Goal: Task Accomplishment & Management: Use online tool/utility

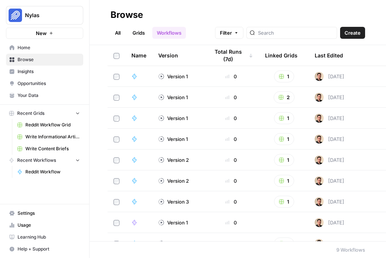
click at [237, 6] on header "Browse All Grids Workflows Filter Create" at bounding box center [238, 22] width 296 height 45
click at [47, 16] on span "Nylas" at bounding box center [47, 15] width 45 height 7
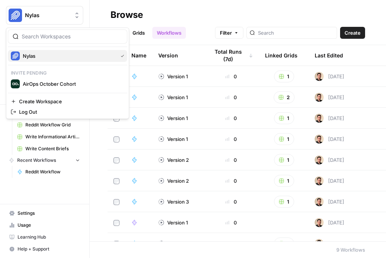
click at [42, 55] on span "Nylas" at bounding box center [69, 55] width 92 height 7
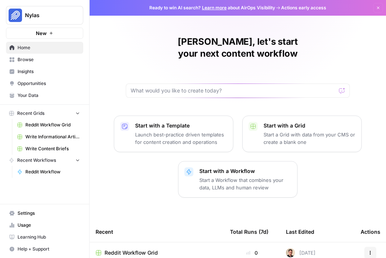
click at [54, 17] on span "Nylas" at bounding box center [47, 15] width 45 height 7
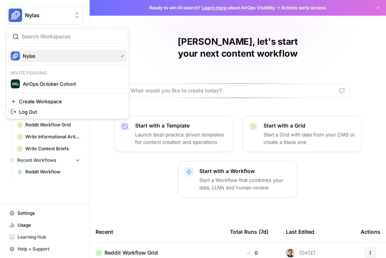
click at [47, 60] on div "Nylas" at bounding box center [67, 55] width 113 height 9
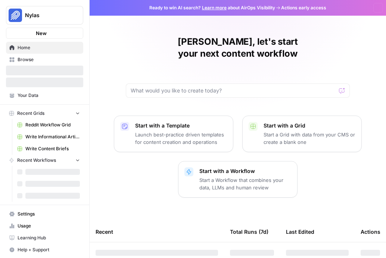
drag, startPoint x: 0, startPoint y: 0, endPoint x: 66, endPoint y: 14, distance: 67.4
click at [66, 14] on span "Nylas" at bounding box center [47, 15] width 45 height 7
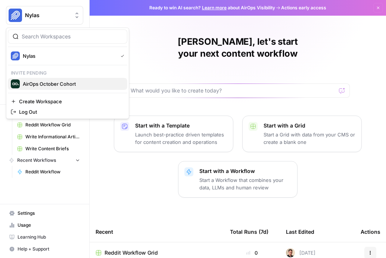
click at [59, 82] on span "AirOps October Cohort" at bounding box center [72, 83] width 98 height 7
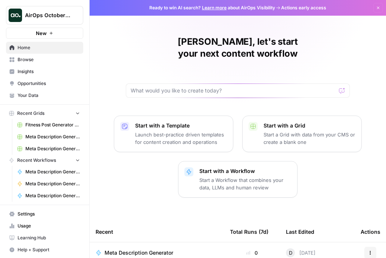
click at [76, 16] on icon "Workspace: AirOps October Cohort" at bounding box center [76, 15] width 7 height 7
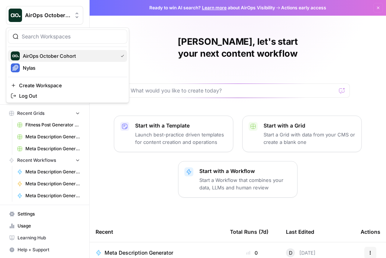
click at [121, 53] on div "AirOps October Cohort" at bounding box center [67, 55] width 113 height 9
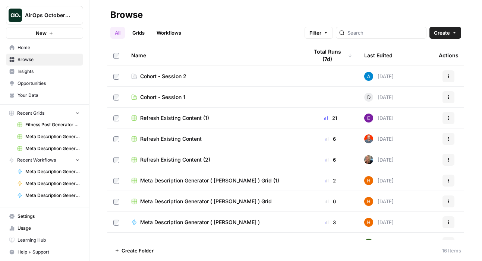
click at [77, 113] on icon "button" at bounding box center [77, 112] width 5 height 5
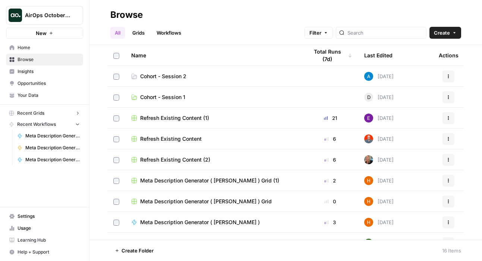
click at [176, 75] on span "Cohort - Session 2" at bounding box center [163, 76] width 46 height 7
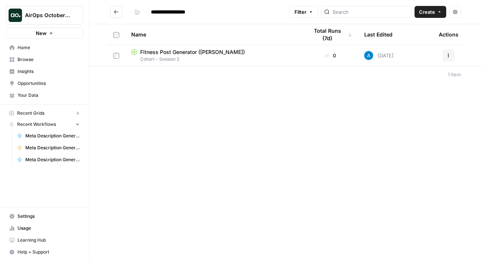
click at [113, 9] on button "Go back" at bounding box center [116, 12] width 12 height 12
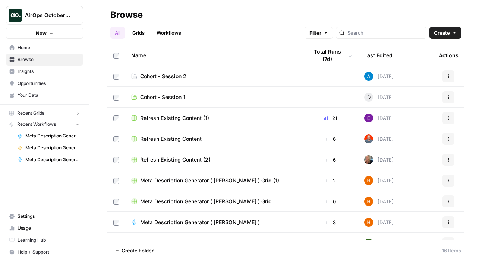
click at [179, 97] on span "Cohort - Session 1" at bounding box center [162, 97] width 45 height 7
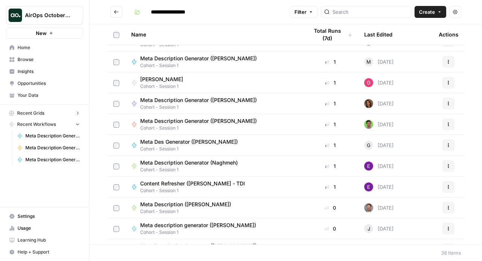
scroll to position [25, 0]
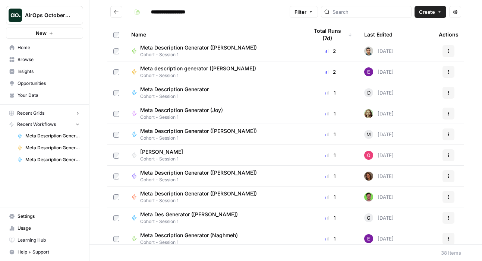
click at [119, 13] on icon "Go back" at bounding box center [116, 11] width 5 height 5
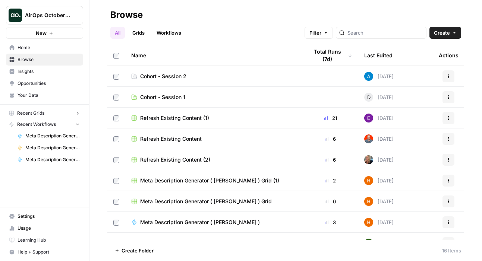
click at [135, 30] on link "Grids" at bounding box center [138, 33] width 21 height 12
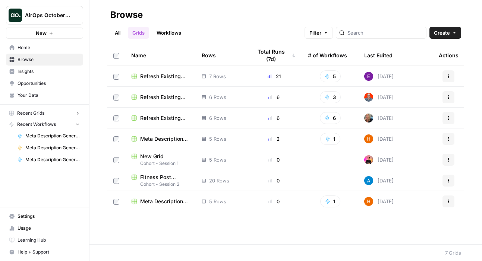
click at [119, 36] on link "All" at bounding box center [117, 33] width 15 height 12
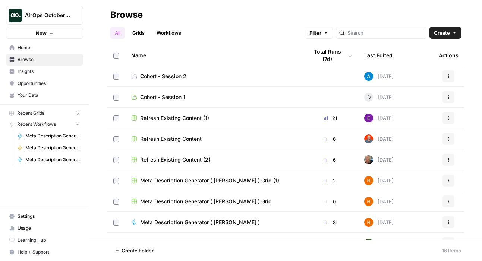
click at [179, 35] on link "Workflows" at bounding box center [169, 33] width 34 height 12
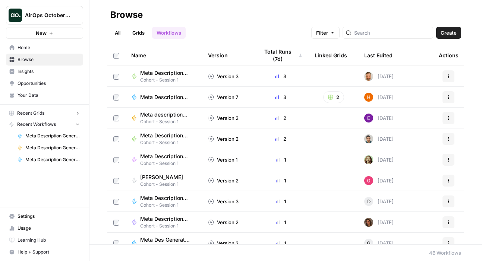
click at [121, 33] on link "All" at bounding box center [117, 33] width 15 height 12
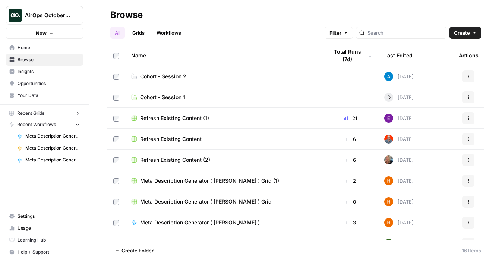
click at [77, 17] on icon "Workspace: AirOps October Cohort" at bounding box center [76, 15] width 7 height 7
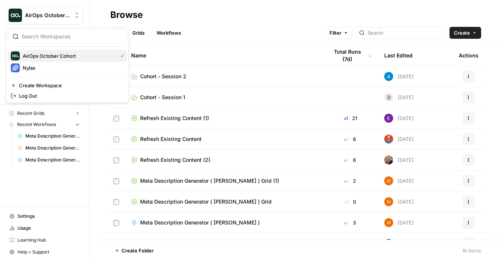
click at [71, 57] on span "AirOps October Cohort" at bounding box center [69, 55] width 92 height 7
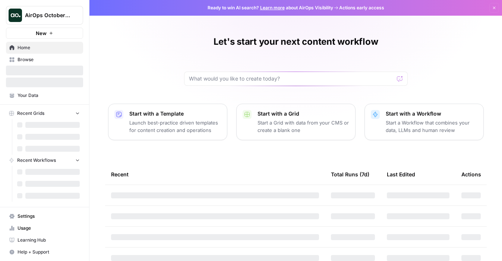
click at [37, 97] on span "Your Data" at bounding box center [49, 95] width 62 height 7
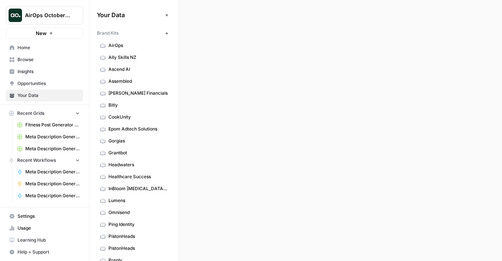
click at [125, 49] on link "AirOps" at bounding box center [134, 46] width 74 height 12
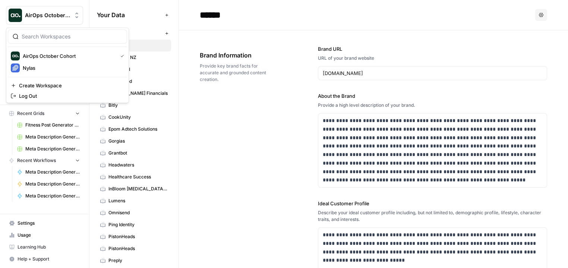
click at [50, 16] on span "AirOps October Cohort" at bounding box center [47, 15] width 45 height 7
click at [48, 69] on span "Nylas" at bounding box center [72, 67] width 98 height 7
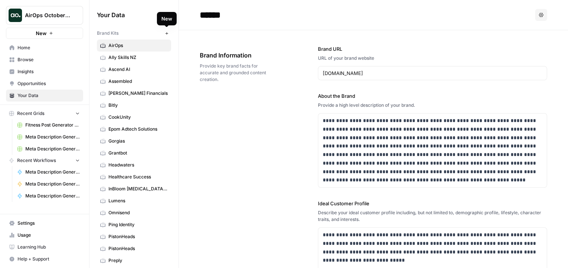
click at [167, 34] on icon "button" at bounding box center [166, 33] width 3 height 3
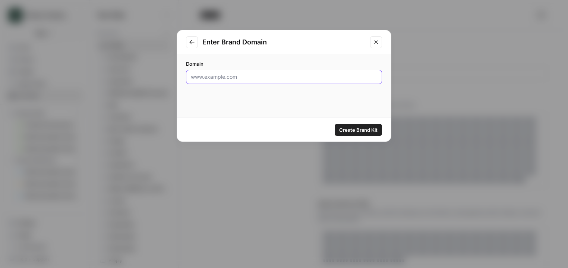
click at [241, 77] on input "Domain" at bounding box center [284, 76] width 186 height 7
paste input "https://nylas.com/"
type input "https://nylas.com/"
click at [371, 130] on span "Create Brand Kit" at bounding box center [358, 129] width 38 height 7
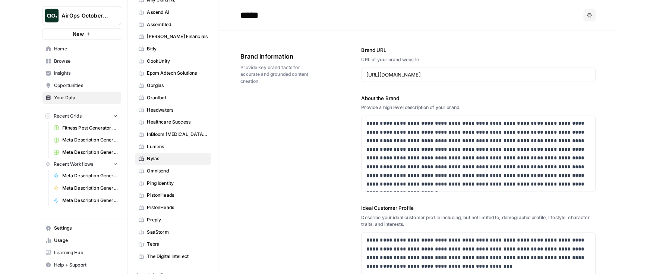
scroll to position [63, 0]
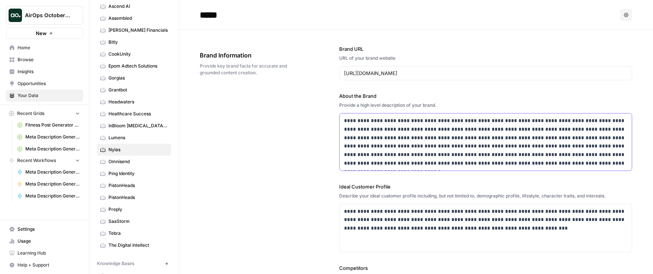
click at [410, 139] on p "**********" at bounding box center [485, 141] width 283 height 51
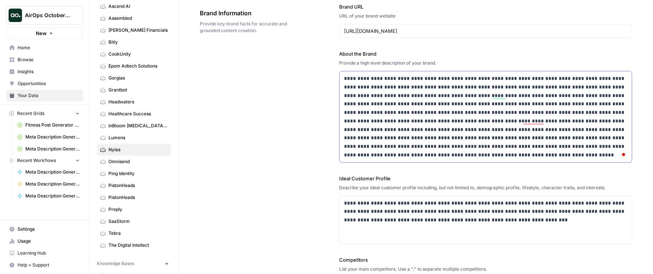
scroll to position [78, 0]
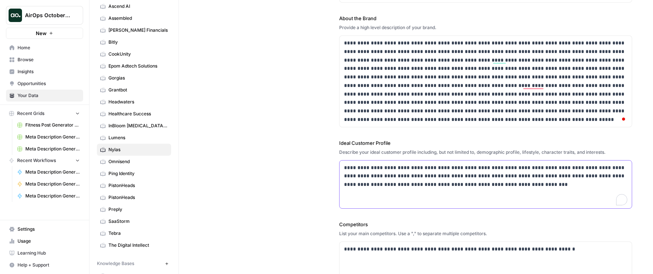
click at [424, 180] on p "**********" at bounding box center [485, 175] width 283 height 25
click at [533, 182] on p "**********" at bounding box center [485, 175] width 283 height 25
click at [385, 175] on p "**********" at bounding box center [485, 175] width 283 height 25
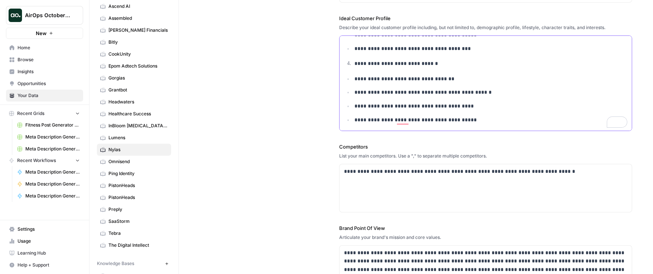
scroll to position [235, 0]
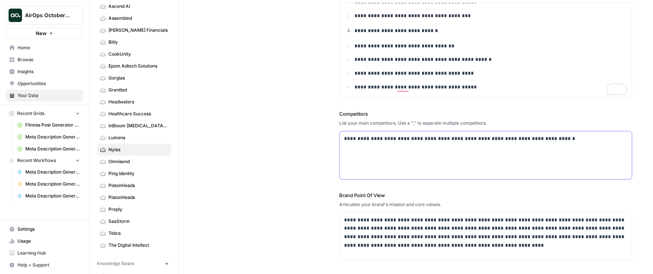
click at [397, 142] on div "**********" at bounding box center [486, 155] width 292 height 48
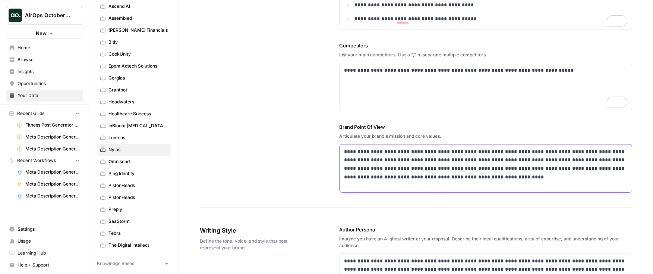
click at [404, 156] on p "**********" at bounding box center [485, 164] width 283 height 34
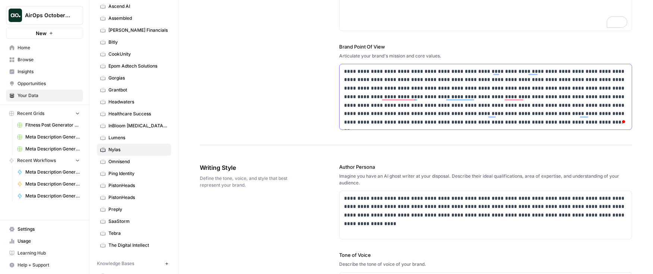
scroll to position [408, 0]
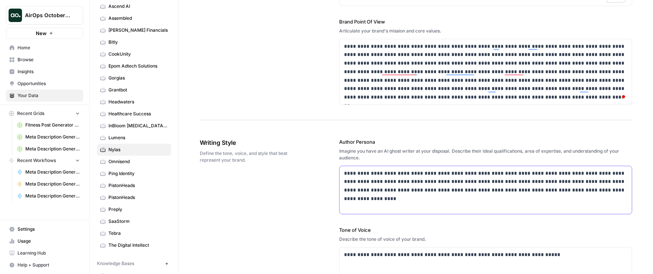
click at [388, 189] on p "**********" at bounding box center [485, 181] width 283 height 25
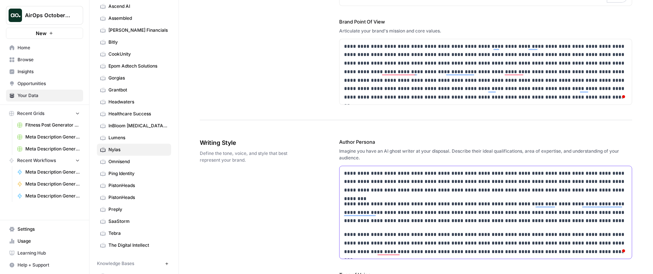
scroll to position [0, 0]
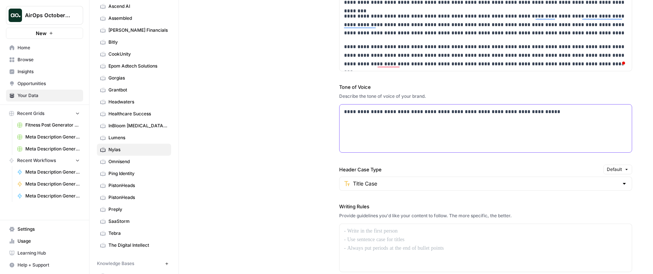
click at [376, 125] on div "**********" at bounding box center [486, 128] width 292 height 48
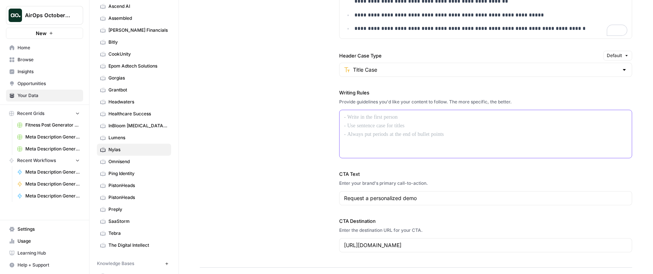
click at [376, 128] on div at bounding box center [486, 134] width 292 height 48
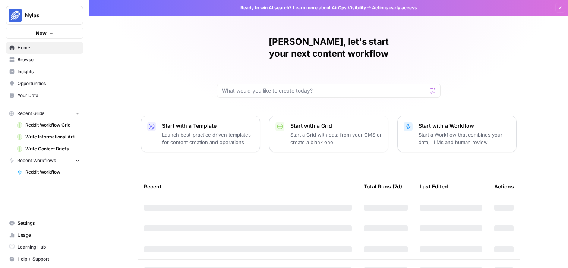
click at [38, 94] on span "Your Data" at bounding box center [49, 95] width 62 height 7
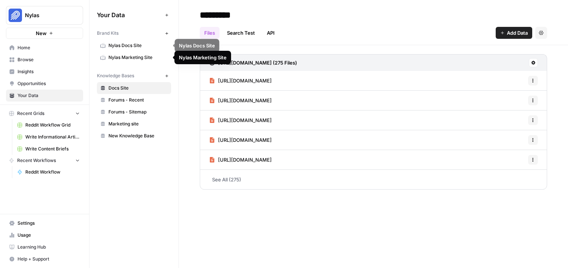
click at [132, 48] on span "Nylas Docs Site" at bounding box center [138, 45] width 59 height 7
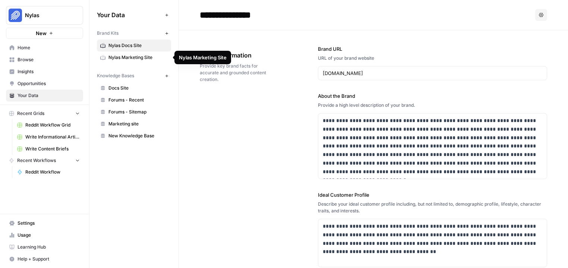
click at [137, 60] on span "Nylas Marketing Site" at bounding box center [138, 57] width 59 height 7
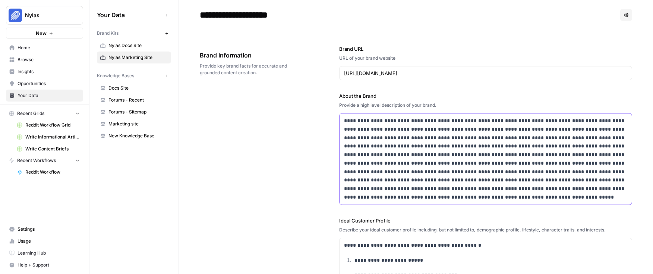
click at [426, 162] on p at bounding box center [485, 158] width 283 height 85
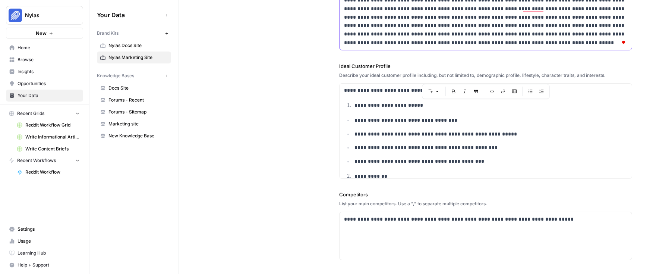
scroll to position [164, 0]
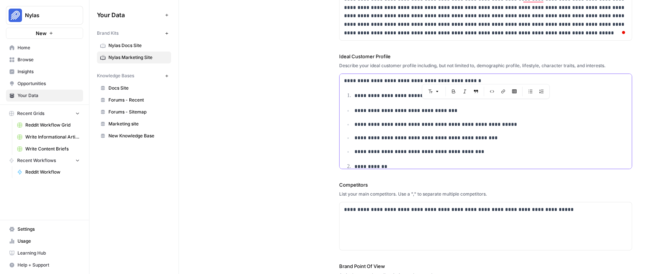
click at [404, 122] on p "**********" at bounding box center [491, 124] width 273 height 9
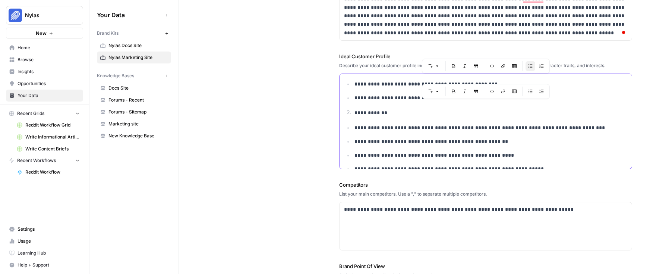
scroll to position [0, 0]
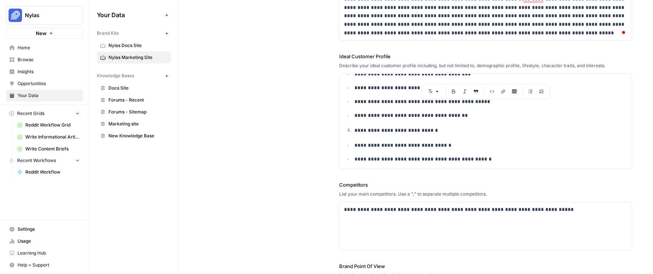
click at [568, 53] on label "Ideal Customer Profile" at bounding box center [485, 56] width 293 height 7
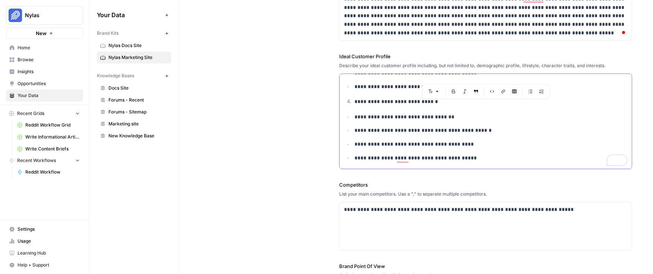
copy div "**********"
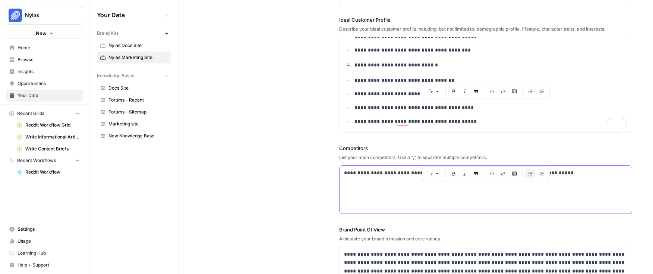
click at [403, 179] on div "**********" at bounding box center [486, 190] width 292 height 48
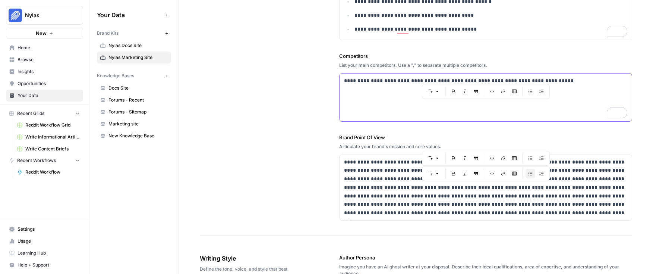
scroll to position [345, 0]
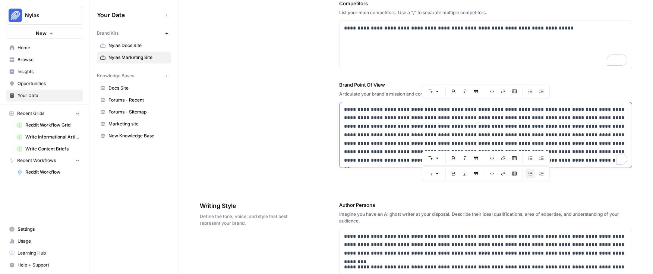
click at [372, 130] on p "**********" at bounding box center [485, 134] width 283 height 59
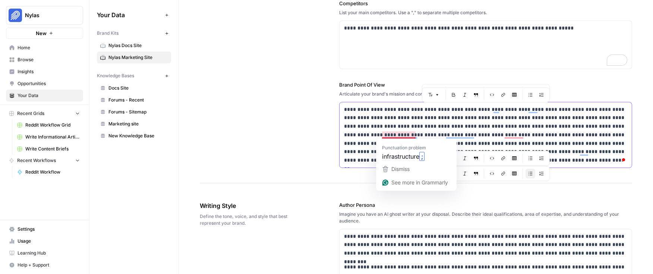
scroll to position [466, 0]
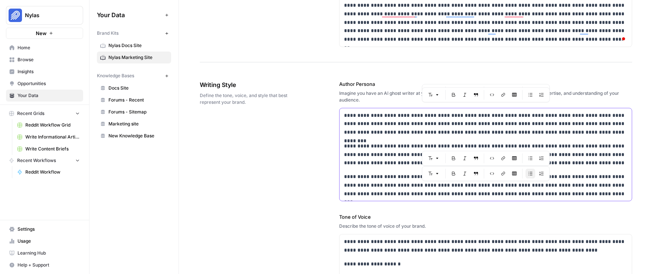
click at [395, 133] on p "**********" at bounding box center [485, 123] width 283 height 25
copy div "**********"
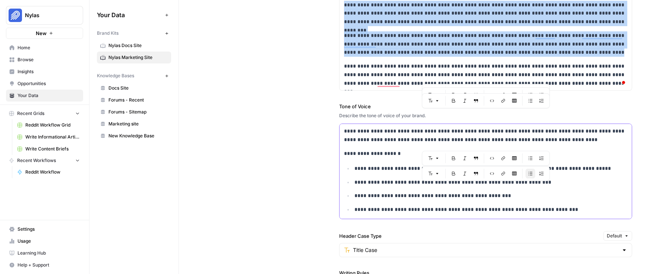
click at [386, 146] on div "**********" at bounding box center [486, 211] width 292 height 175
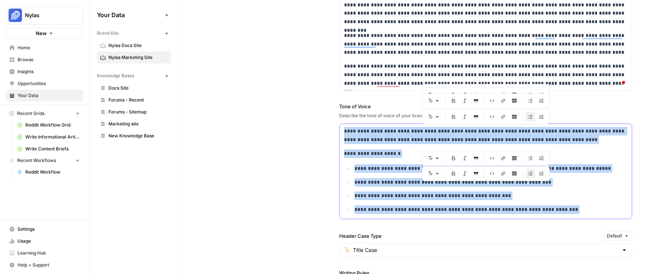
copy div "**********"
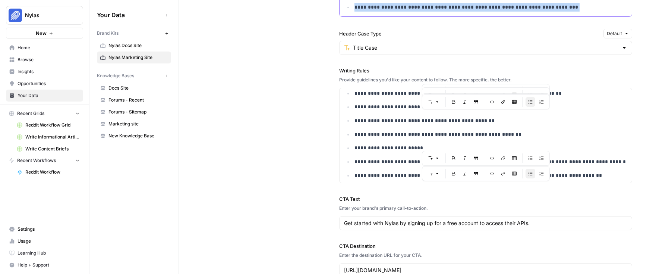
scroll to position [92, 0]
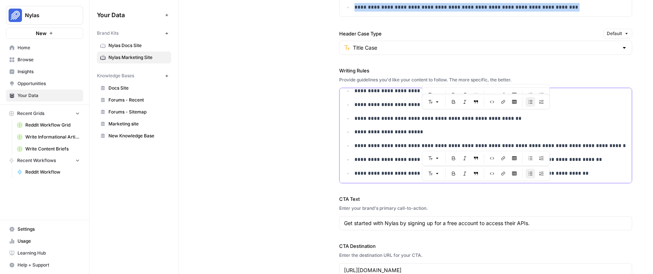
click at [381, 113] on ul "**********" at bounding box center [485, 90] width 283 height 173
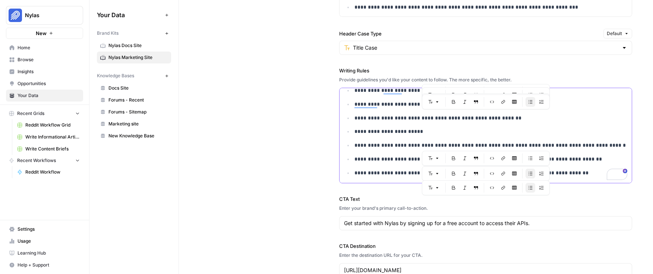
scroll to position [858, 0]
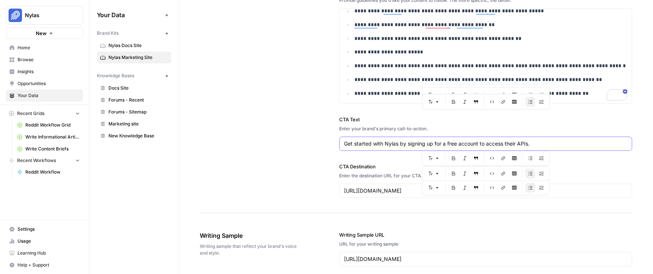
click at [380, 143] on input "Get started with Nylas by signing up for a free account to access their APIs." at bounding box center [485, 143] width 283 height 7
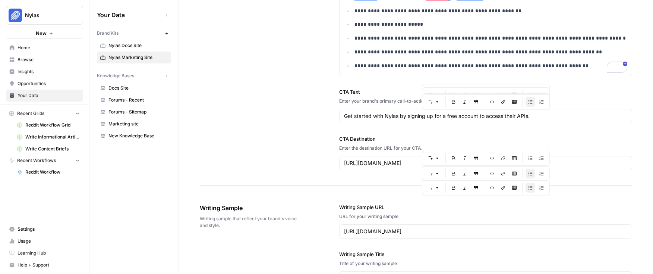
click at [385, 156] on div "[URL][DOMAIN_NAME]" at bounding box center [485, 163] width 293 height 14
click at [384, 161] on input "[URL][DOMAIN_NAME]" at bounding box center [485, 162] width 283 height 7
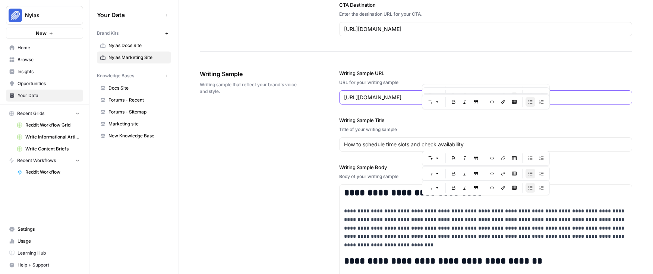
click at [397, 97] on input "[URL][DOMAIN_NAME]" at bounding box center [485, 97] width 283 height 7
click at [393, 145] on input "How to schedule time slots and check availability" at bounding box center [485, 144] width 283 height 7
click at [373, 143] on input "How to schedule time slots and check availability" at bounding box center [485, 144] width 283 height 7
click at [369, 208] on p "**********" at bounding box center [485, 228] width 283 height 43
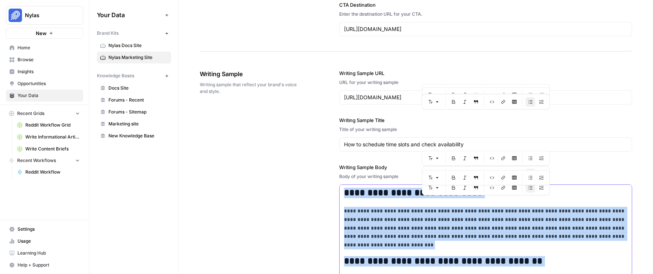
scroll to position [1020, 0]
copy div "**********"
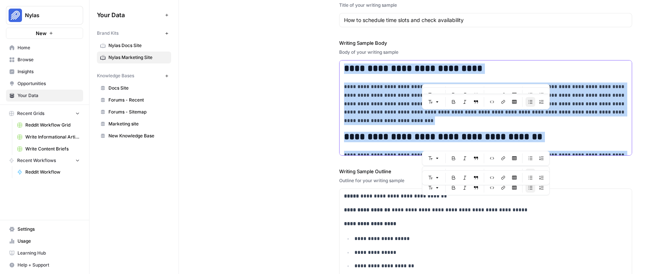
scroll to position [1194, 0]
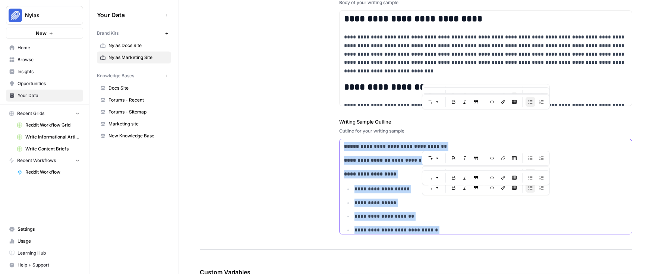
copy div "**********"
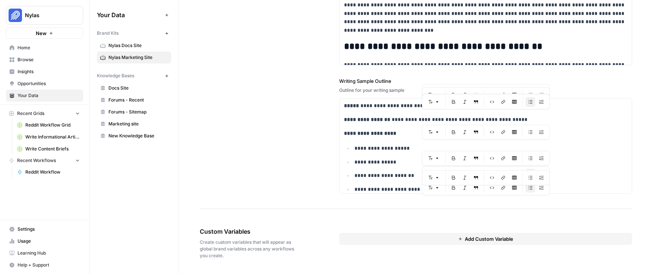
click at [276, 131] on div "**********" at bounding box center [416, 24] width 433 height 369
click at [303, 132] on div "**********" at bounding box center [416, 24] width 433 height 369
click at [300, 131] on div "**********" at bounding box center [416, 24] width 433 height 369
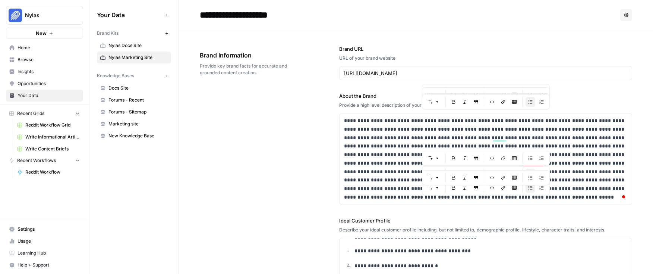
click at [303, 156] on div "**********" at bounding box center [416, 279] width 433 height 498
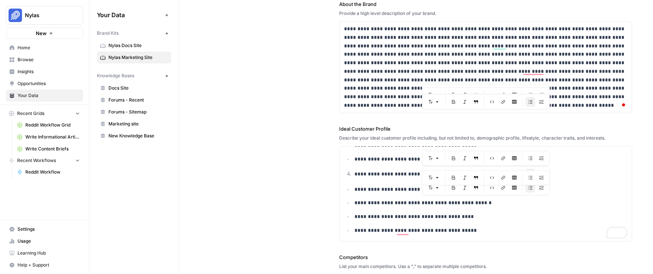
scroll to position [166, 0]
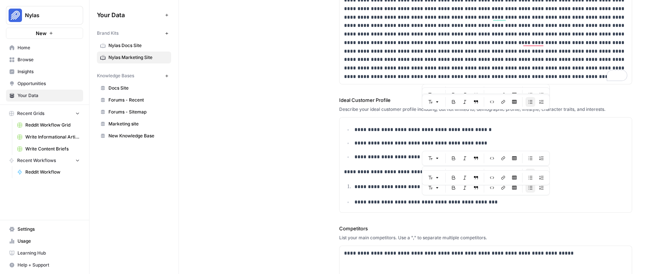
scroll to position [0, 0]
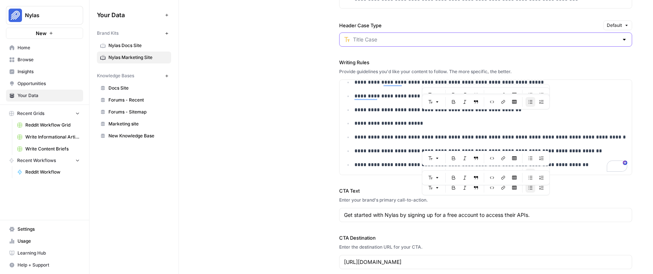
click at [395, 37] on input "Header Case Type" at bounding box center [486, 39] width 266 height 7
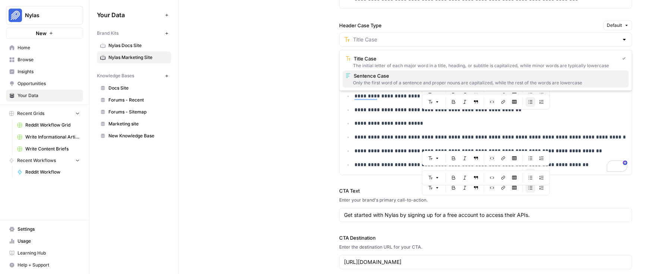
click at [374, 74] on span "Sentence Case" at bounding box center [488, 75] width 269 height 7
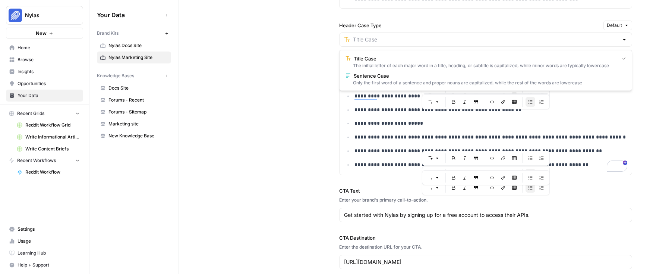
type input "Sentence Case"
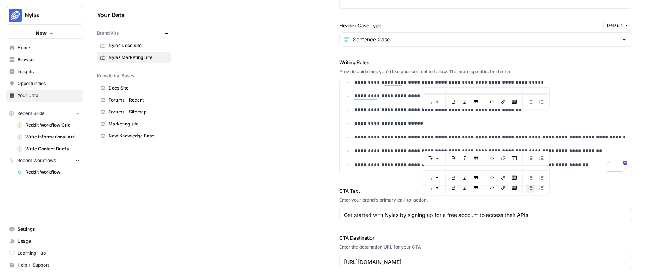
click at [288, 85] on div "**********" at bounding box center [416, 15] width 433 height 540
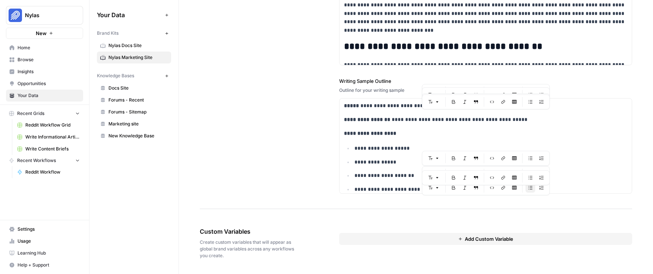
click at [41, 19] on button "Nylas" at bounding box center [44, 15] width 77 height 19
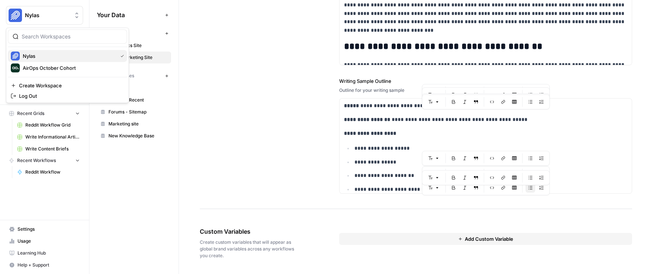
click at [44, 54] on span "Nylas" at bounding box center [69, 55] width 92 height 7
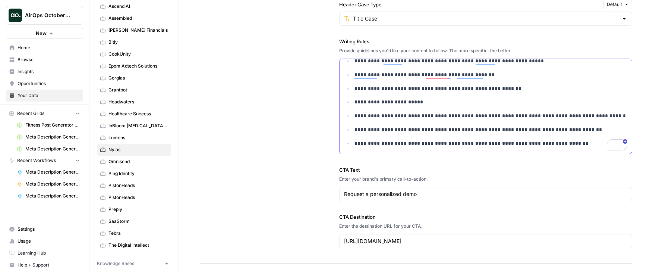
scroll to position [821, 0]
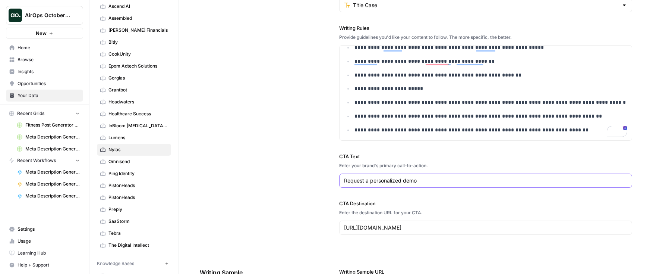
click at [384, 181] on input "Request a personalized demo" at bounding box center [485, 180] width 283 height 7
paste input "Get started with Nylas by signing up for a free account to access their APIs."
type input "Get started with Nylas by signing up for a free account to access their APIs."
click at [382, 181] on input "Get started with Nylas by signing up for a free account to access their APIs." at bounding box center [485, 180] width 283 height 7
click at [380, 228] on input "https://www.nylas.com/personalized-demo/" at bounding box center [485, 227] width 283 height 7
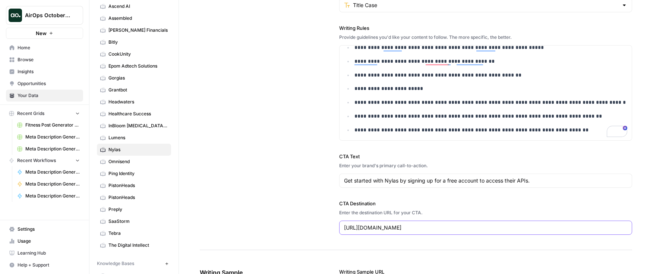
paste input "dashboard-v3.nylas.com/register"
type input "[URL][DOMAIN_NAME]"
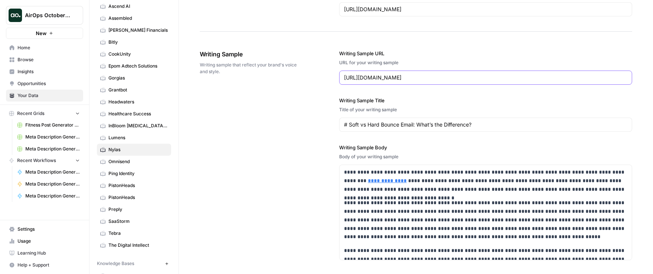
click at [398, 78] on input "https://www.nylas.com/blog/soft-vs-hard-bounce-email-whats-the-difference/" at bounding box center [485, 77] width 283 height 7
paste input "how-to-schedule-time-slots-and-check-availability"
type input "[URL][DOMAIN_NAME]"
click at [388, 120] on div "# Soft vs Hard Bounce Email: What’s the Difference?" at bounding box center [485, 124] width 293 height 14
paste input "How to schedule time slots and check availability"
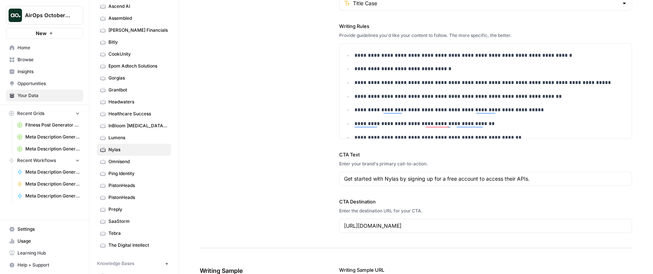
type input "How to schedule time slots and check availability"
click at [403, 7] on input "Header Case Type" at bounding box center [486, 3] width 266 height 7
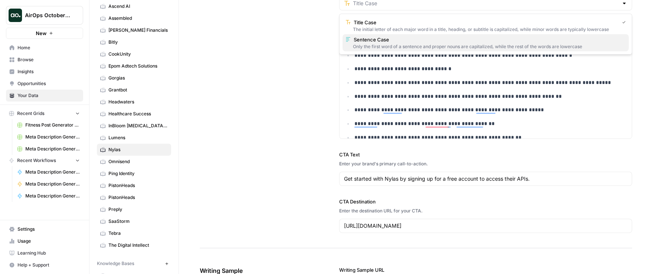
click at [398, 44] on div "Only the first word of a sentence and proper nouns are capitalized, while the r…" at bounding box center [486, 46] width 280 height 7
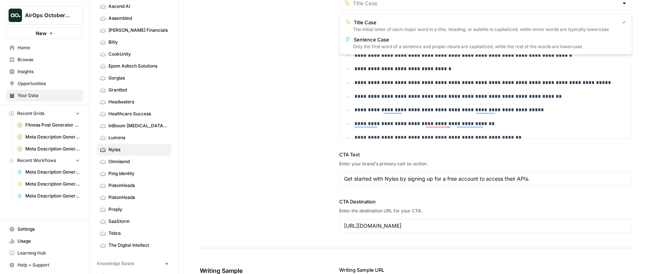
type input "Sentence Case"
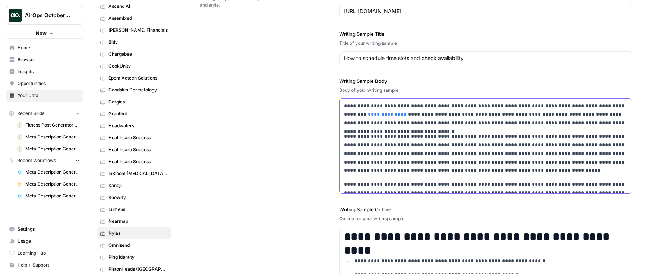
click at [396, 131] on div "**********" at bounding box center [486, 207] width 292 height 219
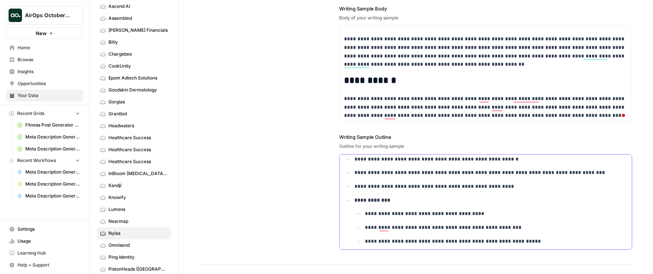
click at [407, 174] on p "**********" at bounding box center [491, 172] width 273 height 9
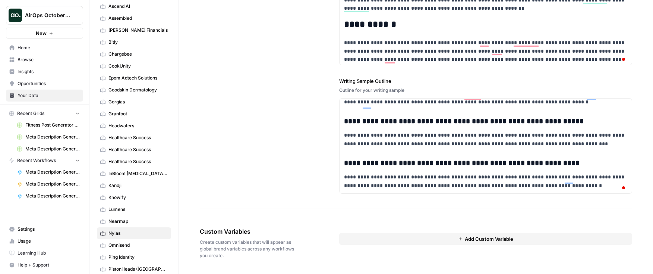
click at [283, 147] on div "**********" at bounding box center [416, 24] width 433 height 369
click at [464, 214] on div "Add Custom Variable" at bounding box center [485, 243] width 293 height 62
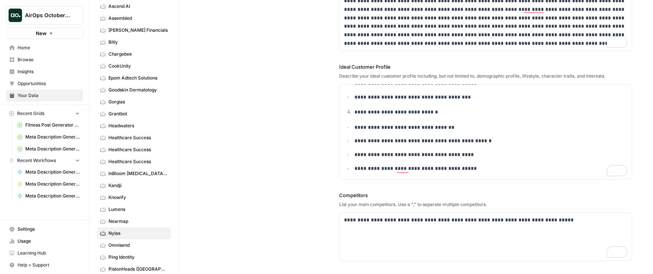
scroll to position [109, 0]
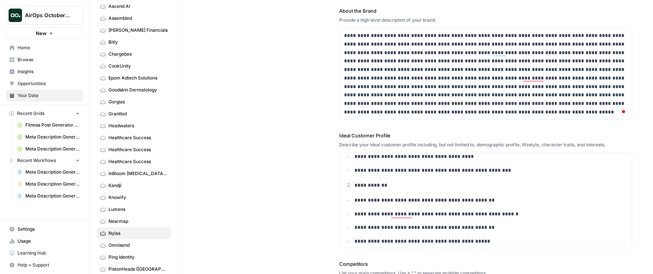
click at [318, 171] on div "**********" at bounding box center [416, 194] width 433 height 498
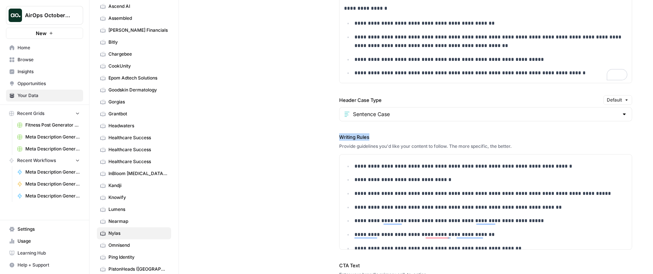
click at [295, 131] on div "**********" at bounding box center [416, 89] width 433 height 540
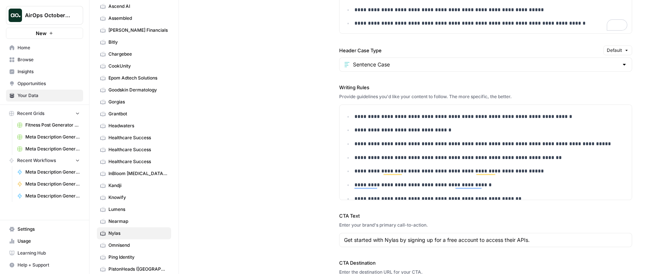
scroll to position [1115, 0]
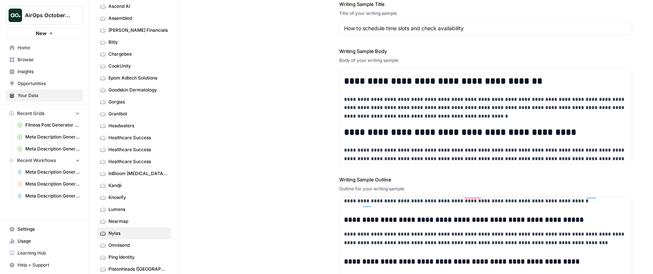
click at [282, 106] on div "**********" at bounding box center [416, 122] width 433 height 369
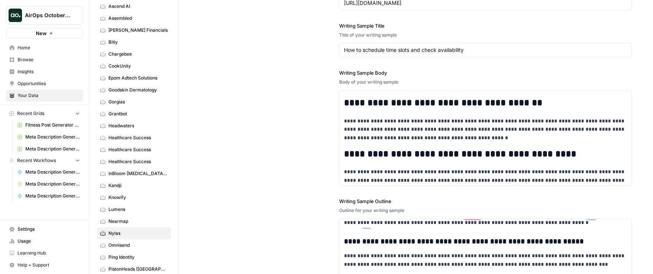
scroll to position [1114, 0]
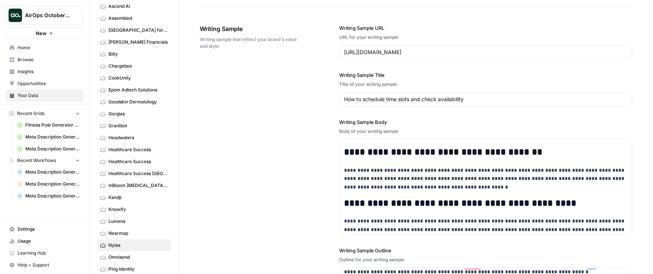
click at [309, 150] on div "**********" at bounding box center [416, 193] width 433 height 369
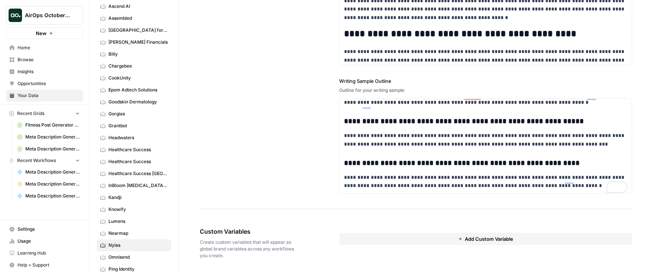
scroll to position [2224, 0]
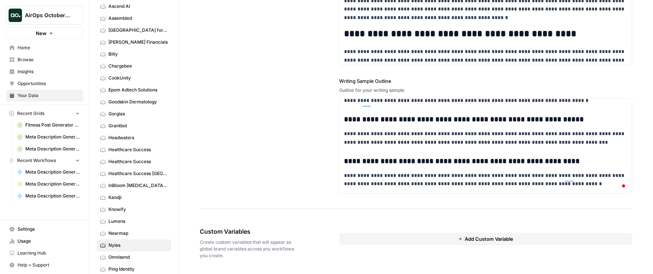
click at [463, 241] on button "Add Custom Variable" at bounding box center [485, 239] width 293 height 12
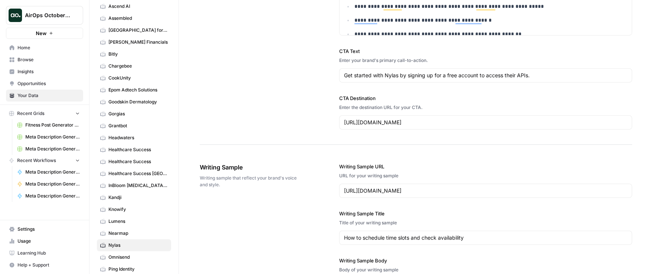
scroll to position [567, 0]
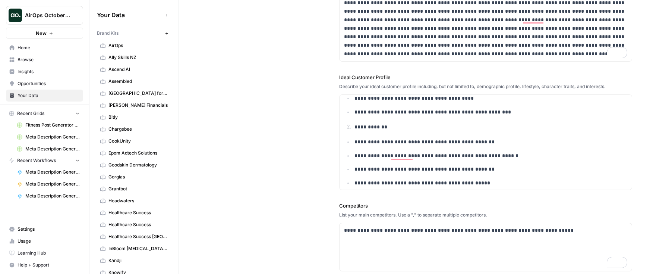
click at [38, 59] on span "Browse" at bounding box center [49, 59] width 62 height 7
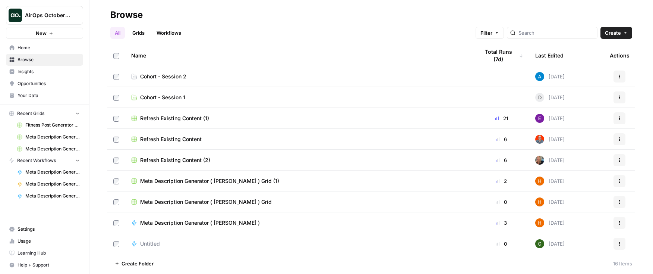
click at [169, 74] on span "Cohort - Session 2" at bounding box center [163, 76] width 46 height 7
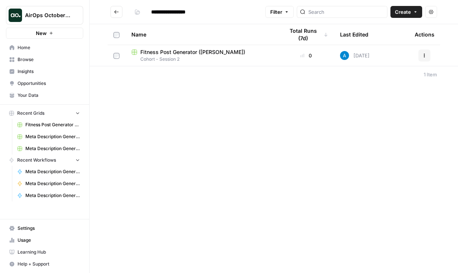
click at [154, 111] on div "**********" at bounding box center [274, 136] width 368 height 273
click at [33, 57] on span "Browse" at bounding box center [49, 59] width 62 height 7
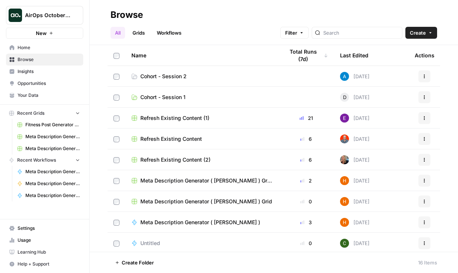
click at [173, 78] on span "Cohort - Session 2" at bounding box center [163, 76] width 46 height 7
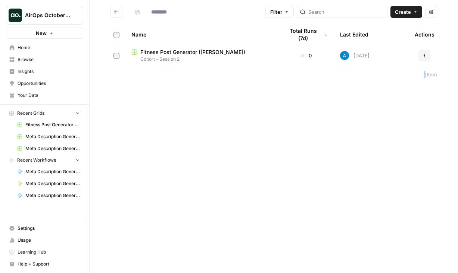
click at [173, 78] on footer "1 Item" at bounding box center [274, 74] width 368 height 17
type input "**********"
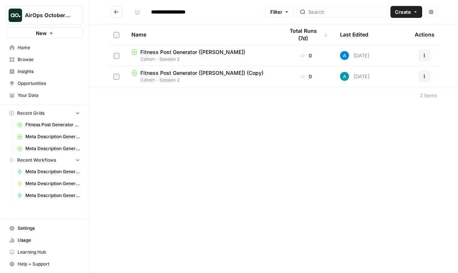
click at [194, 113] on div "**********" at bounding box center [274, 136] width 368 height 273
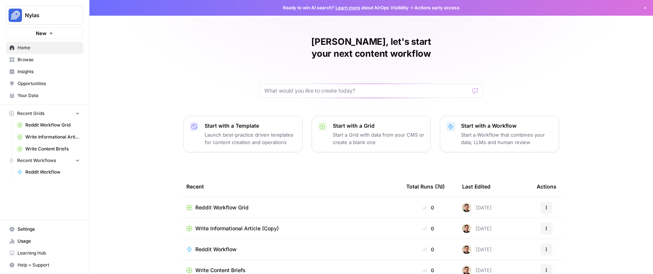
click at [37, 97] on span "Your Data" at bounding box center [49, 95] width 62 height 7
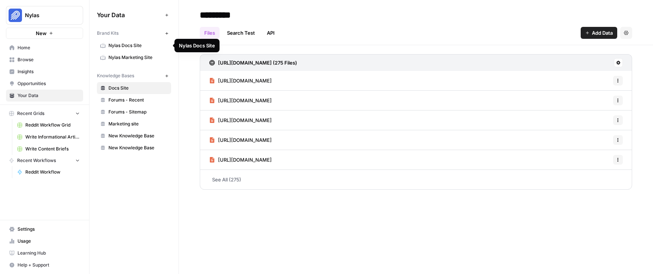
click at [27, 51] on link "Home" at bounding box center [44, 48] width 77 height 12
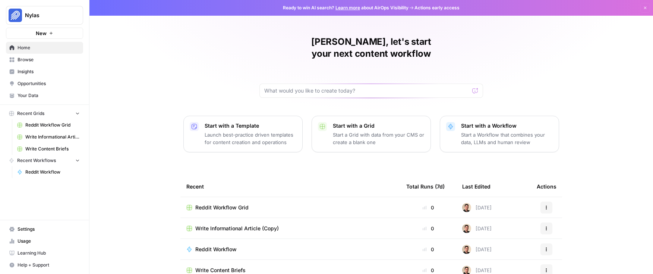
click at [557, 47] on div "[PERSON_NAME], let's start your next content workflow Start with a Template Lau…" at bounding box center [372, 177] width 564 height 355
click at [39, 95] on span "Your Data" at bounding box center [49, 95] width 62 height 7
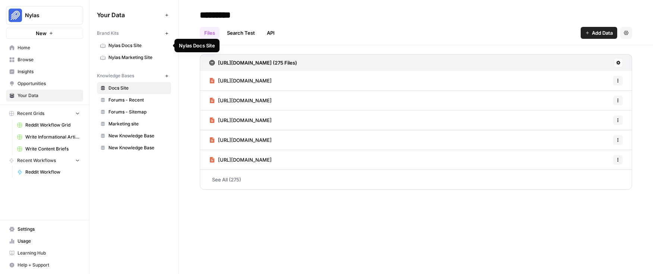
click at [130, 57] on span "Nylas Marketing Site" at bounding box center [138, 57] width 59 height 7
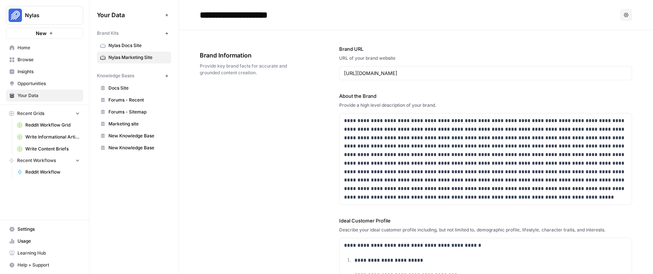
click at [126, 88] on span "Docs Site" at bounding box center [138, 88] width 59 height 7
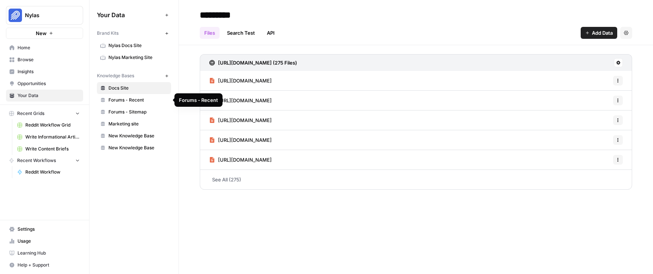
click at [126, 102] on span "Forums - Recent" at bounding box center [138, 100] width 59 height 7
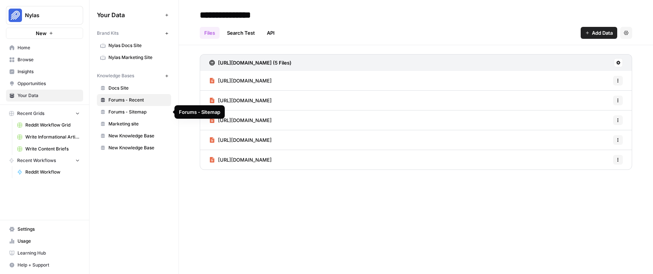
click at [125, 110] on span "Forums - Sitemap" at bounding box center [138, 112] width 59 height 7
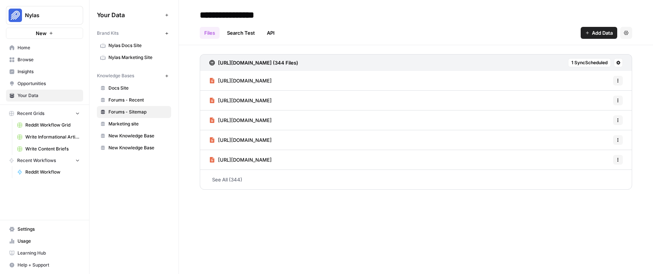
click at [140, 124] on span "Marketing site" at bounding box center [138, 123] width 59 height 7
click at [250, 31] on link "Search Test" at bounding box center [241, 33] width 37 height 12
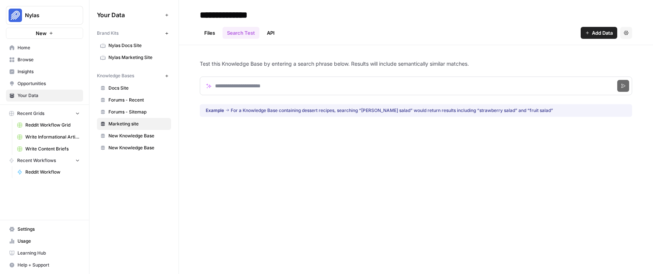
click at [278, 32] on link "API" at bounding box center [271, 33] width 17 height 12
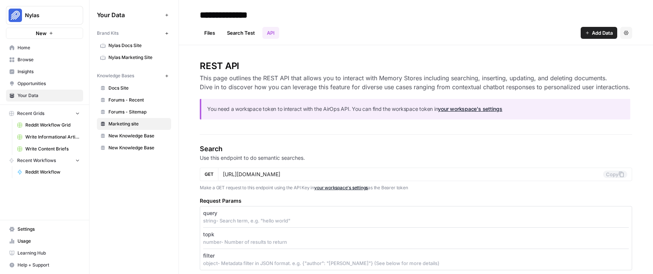
click at [213, 31] on link "Files" at bounding box center [210, 33] width 20 height 12
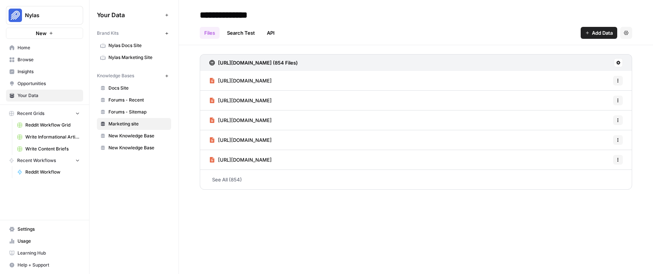
click at [139, 139] on link "New Knowledge Base" at bounding box center [134, 136] width 74 height 12
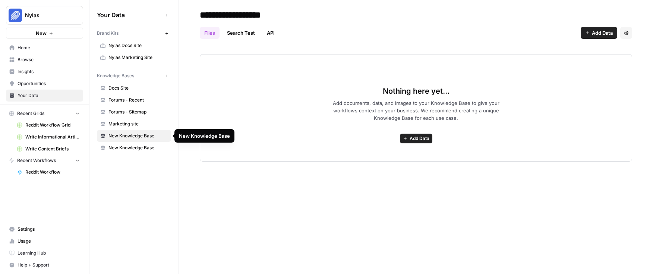
click at [141, 150] on span "New Knowledge Base" at bounding box center [138, 147] width 59 height 7
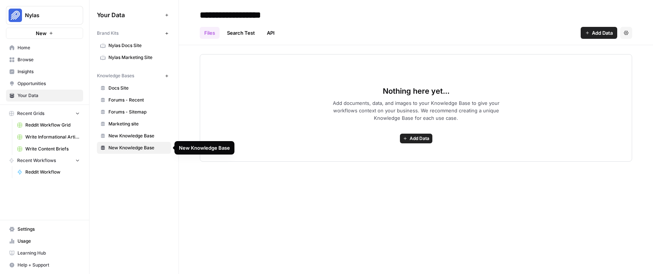
click at [138, 146] on span "New Knowledge Base" at bounding box center [138, 147] width 59 height 7
click at [135, 137] on span "New Knowledge Base" at bounding box center [138, 135] width 59 height 7
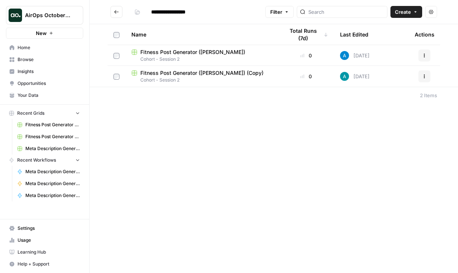
click at [221, 56] on span "Cohort - Session 2" at bounding box center [201, 59] width 141 height 7
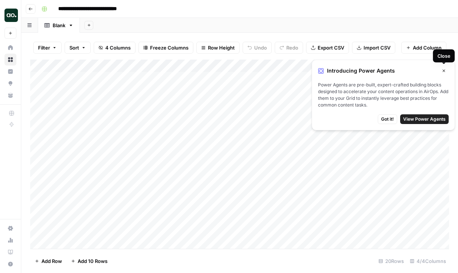
click at [444, 68] on button "Close" at bounding box center [444, 71] width 10 height 10
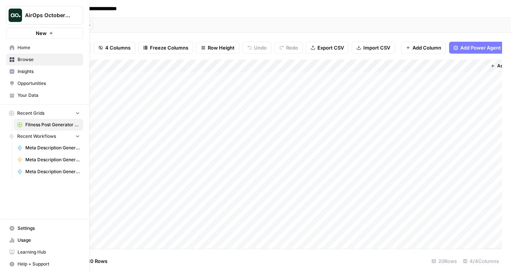
click at [32, 48] on span "Home" at bounding box center [49, 47] width 62 height 7
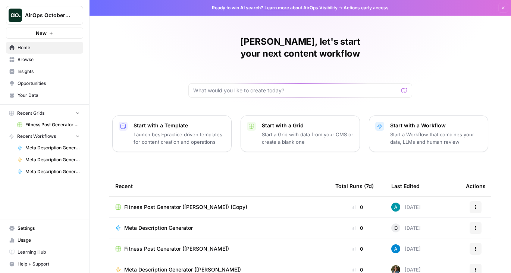
click at [33, 94] on span "Your Data" at bounding box center [49, 95] width 62 height 7
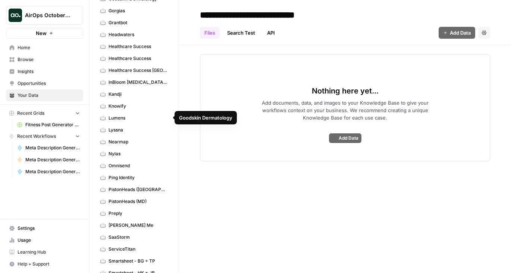
scroll to position [343, 0]
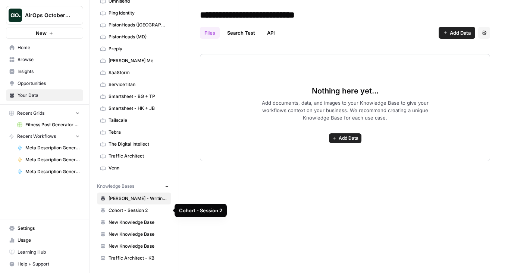
click at [141, 212] on span "Cohort - Session 2" at bounding box center [138, 210] width 59 height 7
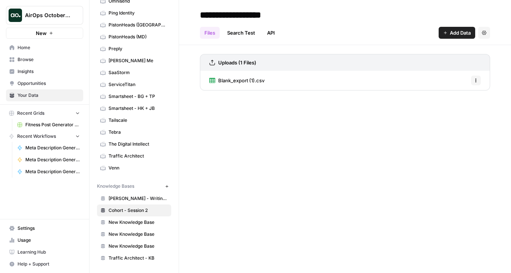
click at [448, 78] on div "Blank_export (1).csv Options" at bounding box center [345, 80] width 290 height 19
click at [457, 79] on button "Options" at bounding box center [476, 81] width 10 height 10
drag, startPoint x: 361, startPoint y: 82, endPoint x: 302, endPoint y: 79, distance: 59.3
click at [360, 82] on div "Blank_export (1).csv Options" at bounding box center [345, 80] width 290 height 19
click at [260, 81] on span "Blank_export (1).csv" at bounding box center [241, 80] width 46 height 7
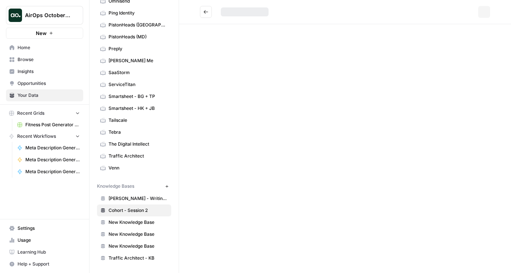
click at [260, 81] on div "Options" at bounding box center [345, 136] width 332 height 273
click at [298, 14] on link "View" at bounding box center [298, 12] width 12 height 12
click at [28, 57] on span "Browse" at bounding box center [49, 59] width 62 height 7
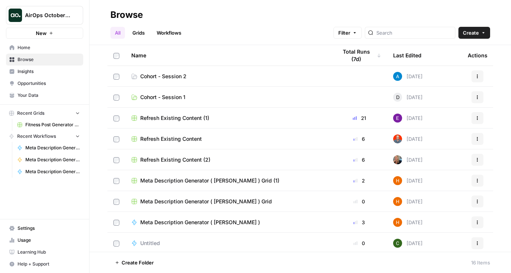
click at [186, 76] on span "Cohort - Session 2" at bounding box center [163, 76] width 46 height 7
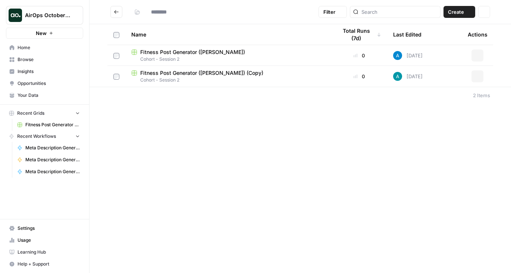
click at [186, 76] on span "Fitness Post Generator (Andrea) (Copy)" at bounding box center [201, 72] width 123 height 7
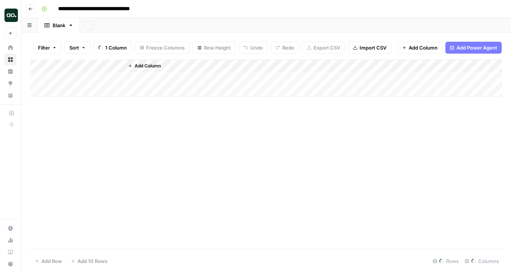
click at [189, 148] on div "Add Column" at bounding box center [266, 154] width 472 height 189
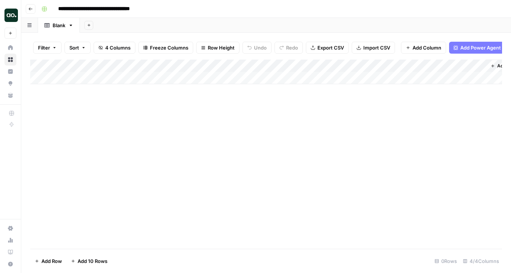
click at [31, 11] on button "Go back" at bounding box center [31, 9] width 10 height 10
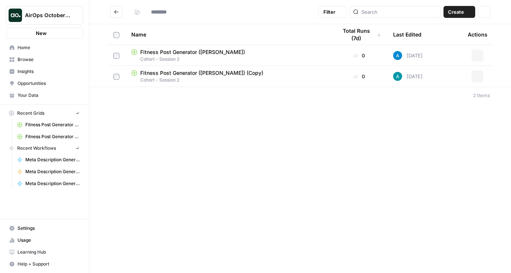
type input "**********"
click at [457, 12] on button "Create" at bounding box center [459, 12] width 32 height 12
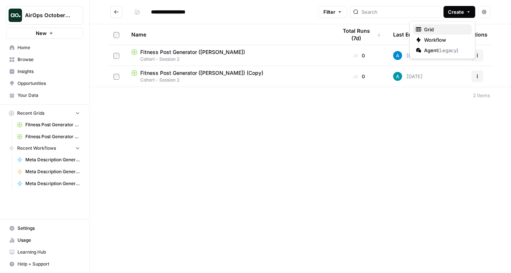
click at [442, 28] on span "Grid" at bounding box center [445, 29] width 42 height 7
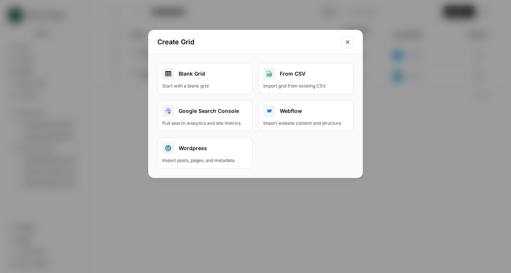
click at [201, 78] on div "Blank Grid" at bounding box center [204, 74] width 85 height 12
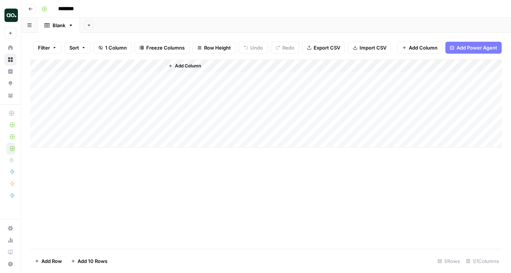
click at [373, 49] on span "Import CSV" at bounding box center [373, 47] width 27 height 7
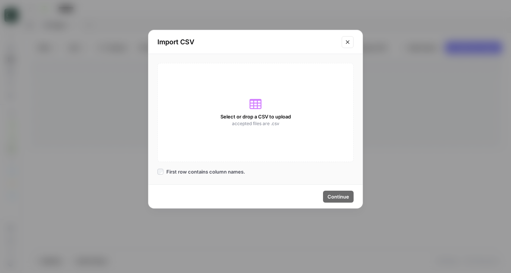
click at [261, 105] on icon at bounding box center [256, 104] width 12 height 10
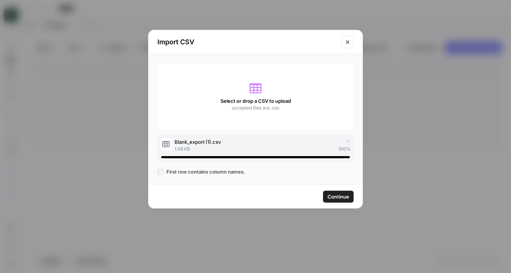
click at [335, 195] on span "Continue" at bounding box center [338, 196] width 22 height 7
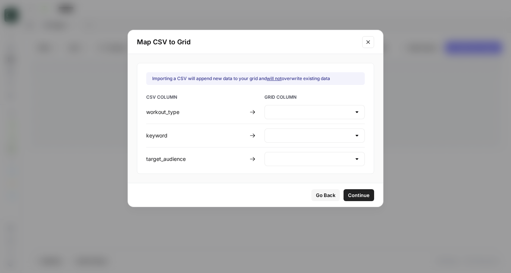
type input "Create new column"
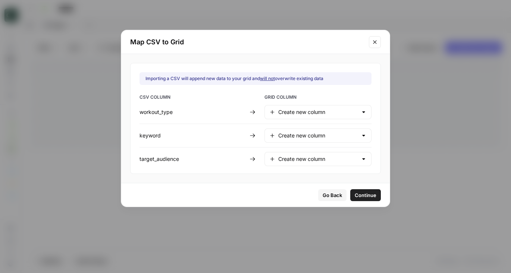
click at [261, 185] on div "Go Back Continue" at bounding box center [255, 195] width 269 height 23
click at [355, 196] on span "Continue" at bounding box center [366, 195] width 22 height 7
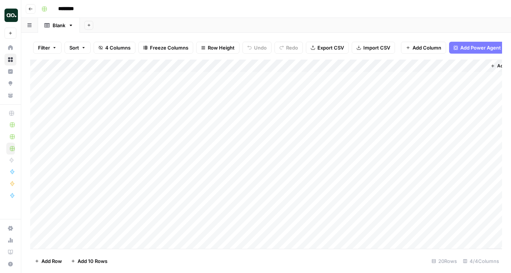
click at [33, 130] on div "Add Column" at bounding box center [266, 154] width 472 height 189
click at [37, 130] on div "Add Column" at bounding box center [266, 154] width 472 height 189
click at [39, 80] on div "Add Column" at bounding box center [266, 154] width 472 height 189
click at [59, 262] on span "Delete 5 Rows" at bounding box center [51, 261] width 33 height 7
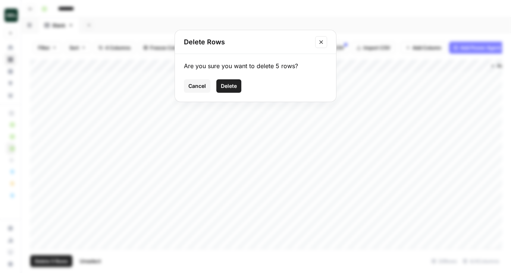
click at [227, 91] on button "Delete" at bounding box center [228, 85] width 25 height 13
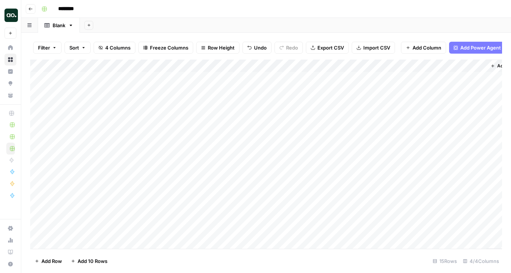
click at [83, 68] on div "Add Column" at bounding box center [266, 154] width 472 height 189
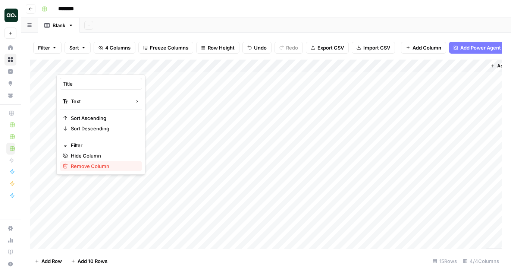
click at [81, 165] on span "Remove Column" at bounding box center [103, 166] width 65 height 7
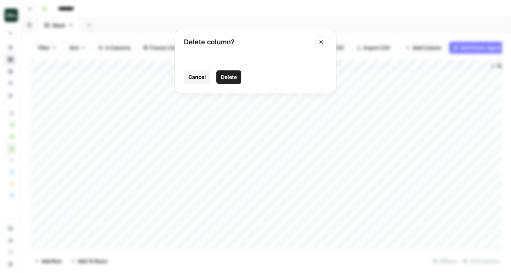
click at [235, 78] on span "Delete" at bounding box center [229, 76] width 16 height 7
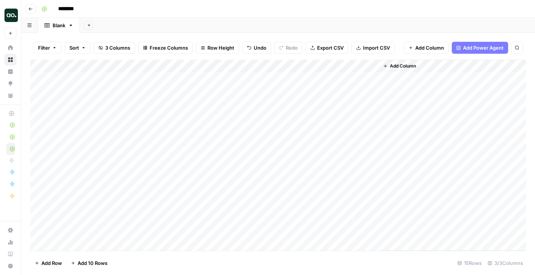
click at [430, 61] on div "Add Column" at bounding box center [452, 155] width 147 height 191
click at [424, 50] on span "Add Column" at bounding box center [429, 47] width 29 height 7
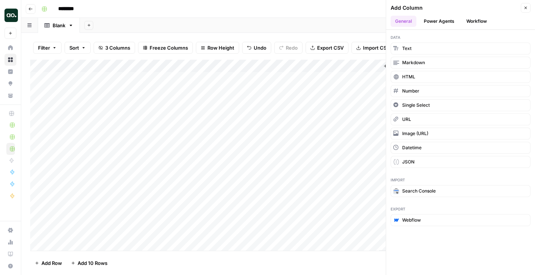
click at [457, 9] on icon "button" at bounding box center [525, 8] width 4 height 4
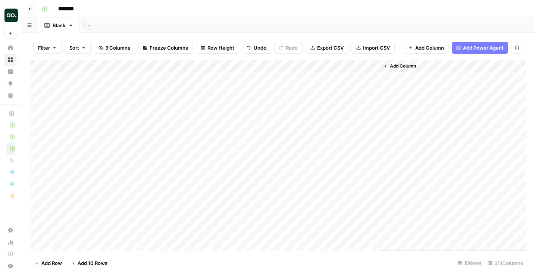
click at [399, 66] on span "Add Column" at bounding box center [403, 66] width 26 height 7
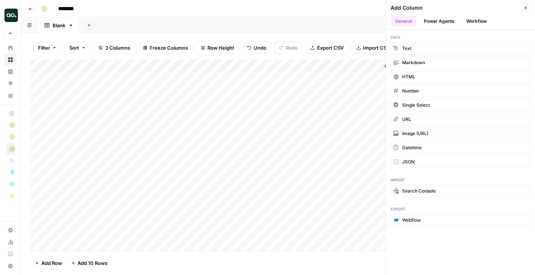
click at [457, 23] on button "Workflow" at bounding box center [476, 21] width 29 height 11
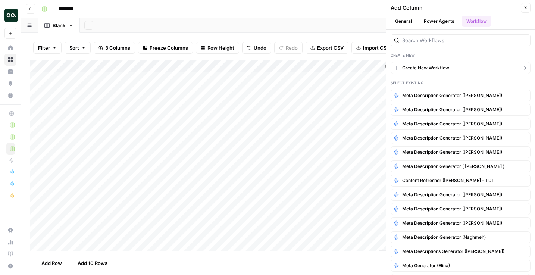
click at [424, 65] on span "Create New Workflow" at bounding box center [425, 68] width 47 height 7
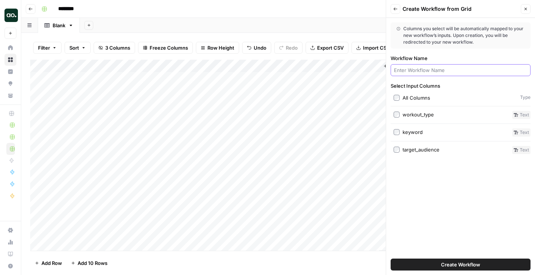
click at [423, 70] on input "Workflow Name" at bounding box center [460, 69] width 133 height 7
type input "Fitness Post Generator"
click at [443, 264] on span "Create Workflow" at bounding box center [460, 264] width 39 height 7
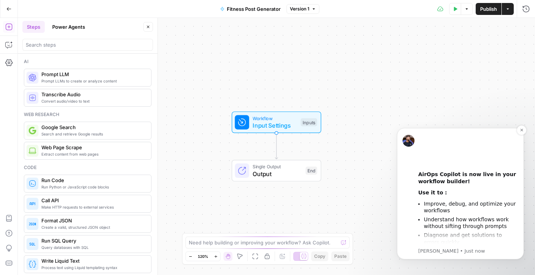
scroll to position [69, 0]
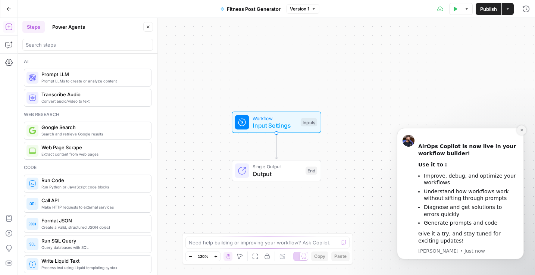
click at [457, 127] on button "Dismiss notification" at bounding box center [522, 130] width 10 height 10
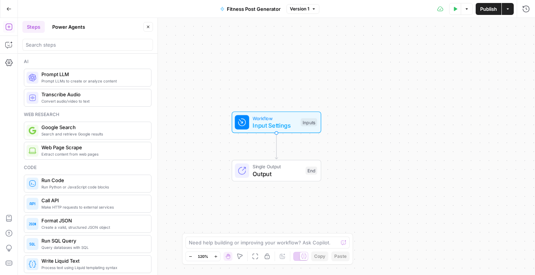
drag, startPoint x: 282, startPoint y: 9, endPoint x: 214, endPoint y: 157, distance: 162.7
click at [231, 10] on button "Fitness Post Generator" at bounding box center [250, 9] width 69 height 12
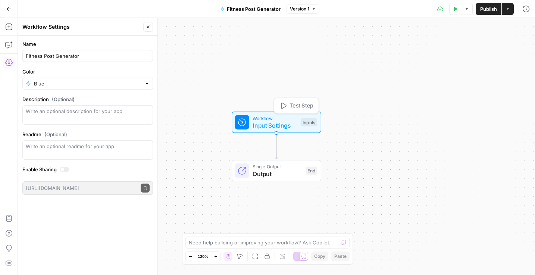
click at [272, 125] on span "Input Settings" at bounding box center [275, 125] width 44 height 9
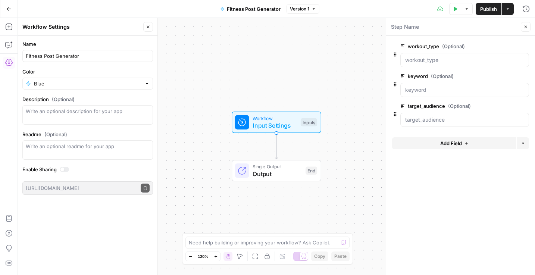
click at [457, 26] on icon "button" at bounding box center [525, 27] width 3 height 3
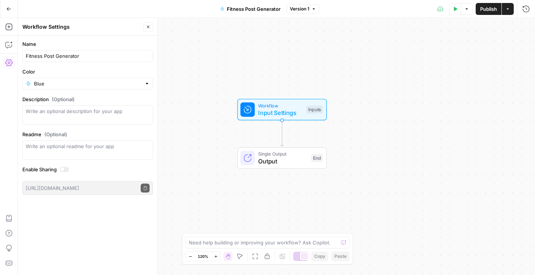
drag, startPoint x: 300, startPoint y: 145, endPoint x: 306, endPoint y: 132, distance: 13.9
click at [306, 132] on div "Workflow Input Settings Inputs Single Output Output End" at bounding box center [276, 146] width 517 height 257
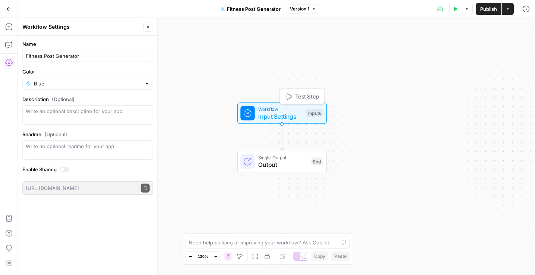
click at [278, 118] on span "Input Settings" at bounding box center [280, 116] width 44 height 9
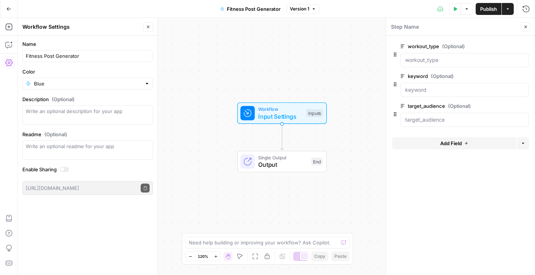
click at [440, 141] on span "Add Field" at bounding box center [451, 142] width 22 height 7
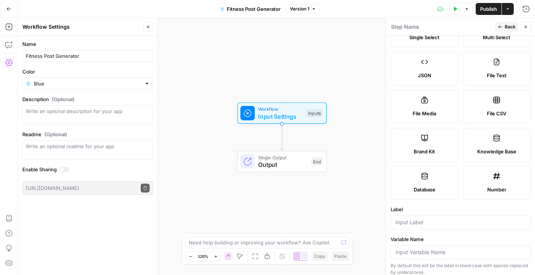
scroll to position [0, 0]
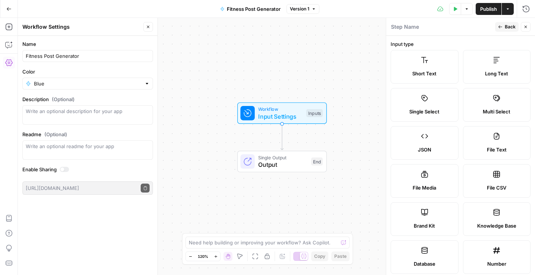
click at [424, 220] on label "Brand Kit" at bounding box center [425, 219] width 68 height 34
type input "Brand Kit"
type input "brand_kit"
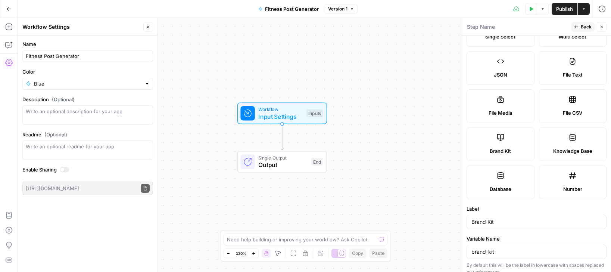
scroll to position [138, 0]
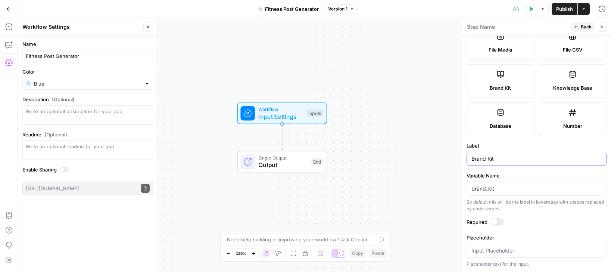
click at [457, 157] on input "Brand Kit" at bounding box center [536, 158] width 130 height 7
click at [457, 211] on div "By default this will be the label in lowercase with spaces replaced by undersco…" at bounding box center [536, 204] width 140 height 13
click at [457, 224] on div at bounding box center [496, 221] width 13 height 7
click at [457, 24] on button "Back" at bounding box center [582, 27] width 23 height 10
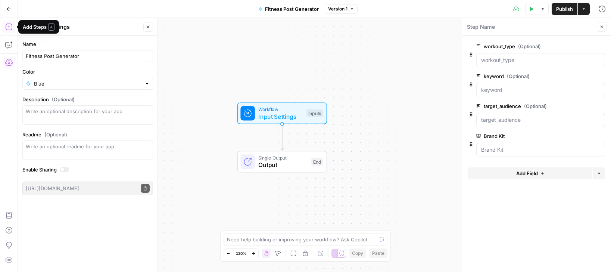
click at [9, 28] on icon "button" at bounding box center [8, 26] width 7 height 7
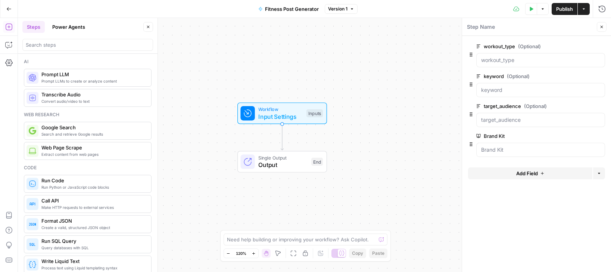
click at [64, 84] on div "Prompt LLMs to create or analyze content Prompt LLM" at bounding box center [88, 78] width 128 height 18
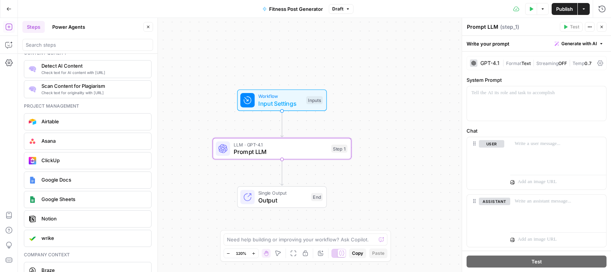
scroll to position [1371, 0]
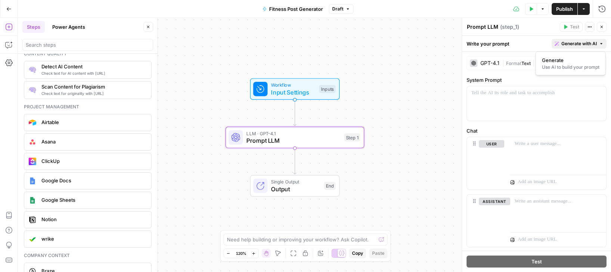
click at [457, 44] on icon "button" at bounding box center [601, 43] width 2 height 1
click at [457, 42] on span "Generate with AI" at bounding box center [578, 43] width 35 height 7
click at [457, 68] on div "Use AI to build your prompt" at bounding box center [570, 67] width 57 height 7
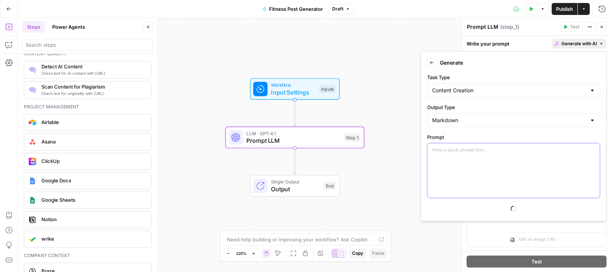
click at [453, 150] on p at bounding box center [513, 149] width 163 height 7
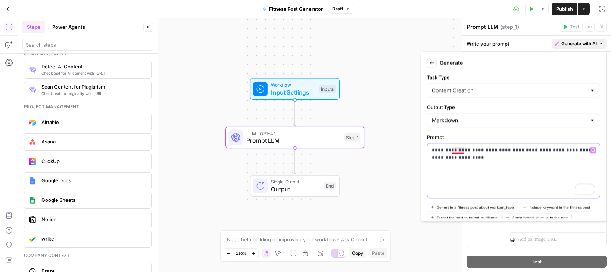
click at [457, 147] on p "**********" at bounding box center [513, 153] width 163 height 15
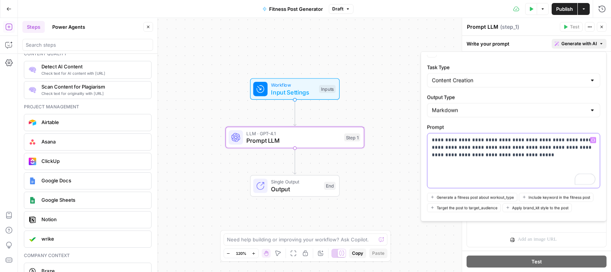
scroll to position [9, 0]
click at [457, 146] on p "**********" at bounding box center [513, 149] width 163 height 22
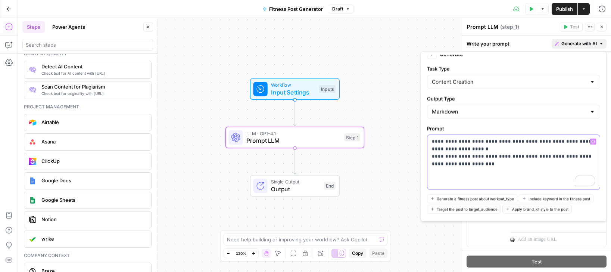
click at [457, 165] on p "**********" at bounding box center [513, 153] width 163 height 30
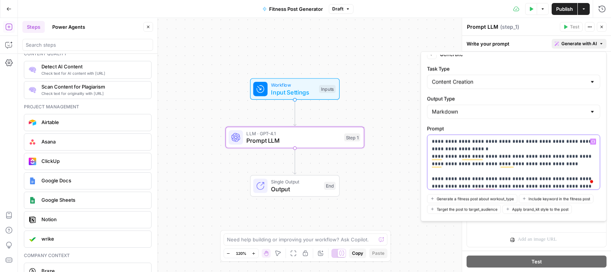
scroll to position [9, 0]
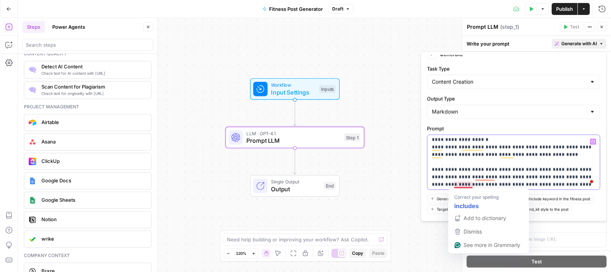
click at [457, 183] on p "**********" at bounding box center [513, 165] width 163 height 75
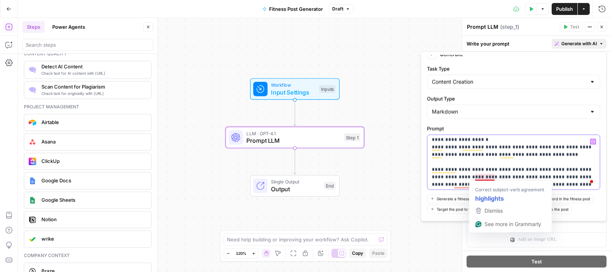
click at [457, 184] on p "**********" at bounding box center [513, 165] width 163 height 75
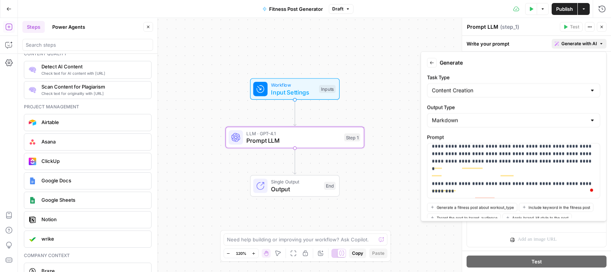
scroll to position [41, 0]
click at [457, 159] on p "**********" at bounding box center [513, 150] width 163 height 90
click at [457, 184] on p "**********" at bounding box center [513, 150] width 163 height 90
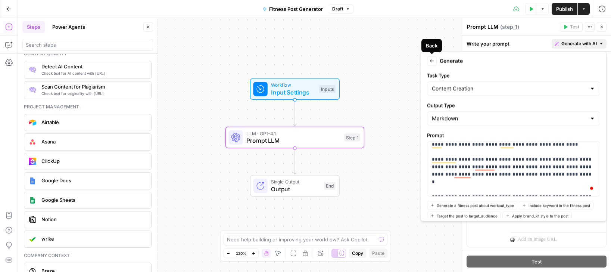
scroll to position [2, 0]
click at [457, 168] on p "**********" at bounding box center [513, 155] width 163 height 75
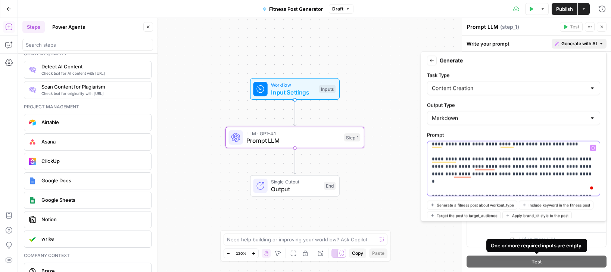
scroll to position [0, 0]
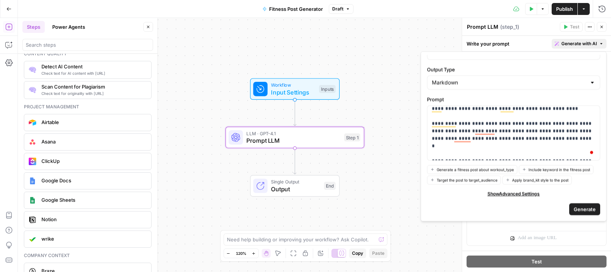
click at [457, 206] on span "Generate" at bounding box center [584, 208] width 22 height 7
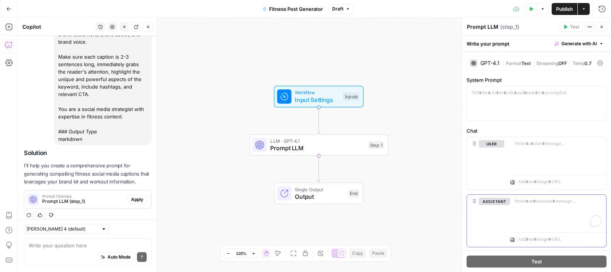
click at [457, 223] on div "To enrich screen reader interactions, please activate Accessibility in Grammarl…" at bounding box center [558, 211] width 96 height 34
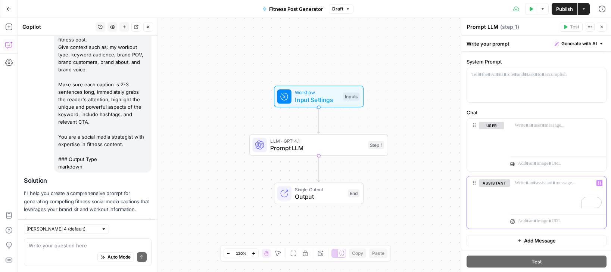
scroll to position [128, 0]
click at [457, 84] on div at bounding box center [536, 85] width 139 height 34
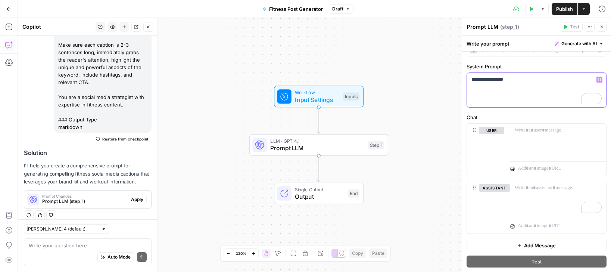
scroll to position [0, 0]
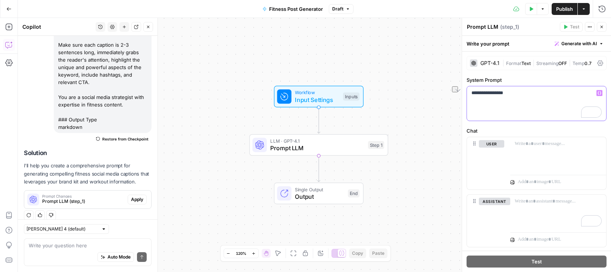
drag, startPoint x: 489, startPoint y: 92, endPoint x: 466, endPoint y: 92, distance: 23.5
click at [457, 92] on div "**********" at bounding box center [536, 159] width 149 height 217
click at [457, 116] on div "**********" at bounding box center [536, 103] width 139 height 34
drag, startPoint x: 476, startPoint y: 90, endPoint x: 468, endPoint y: 93, distance: 8.6
click at [457, 93] on div "**********" at bounding box center [536, 103] width 139 height 34
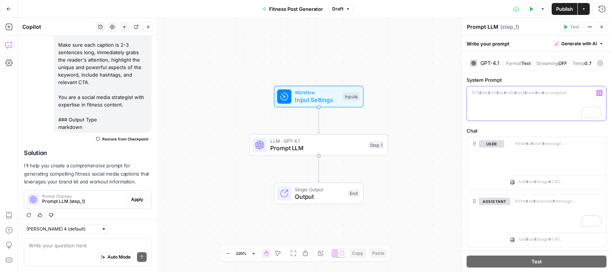
scroll to position [157, 0]
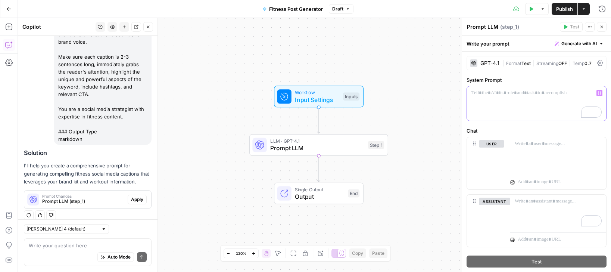
click at [457, 97] on div "To enrich screen reader interactions, please activate Accessibility in Grammarl…" at bounding box center [536, 103] width 139 height 34
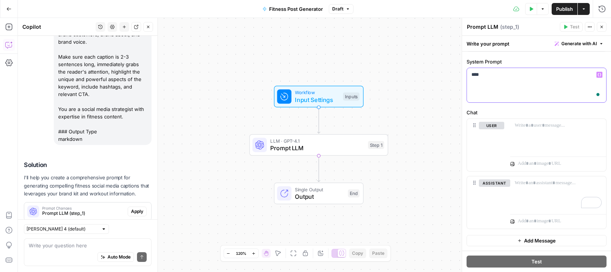
scroll to position [169, 0]
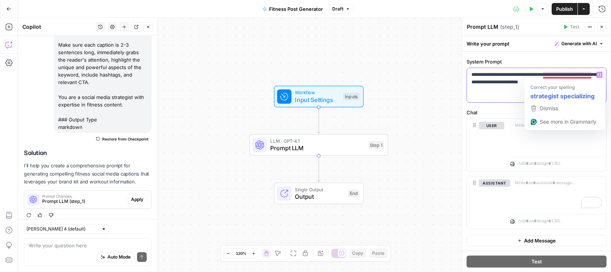
click at [457, 75] on p "**********" at bounding box center [536, 78] width 130 height 15
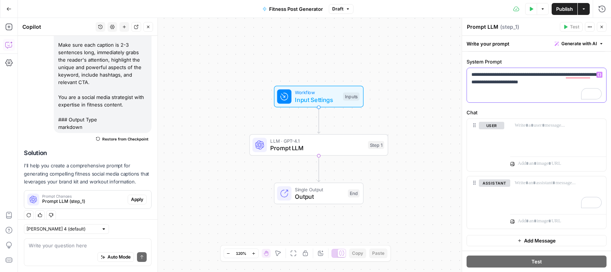
click at [457, 84] on p "**********" at bounding box center [536, 78] width 130 height 15
click at [457, 82] on p "**********" at bounding box center [536, 78] width 130 height 15
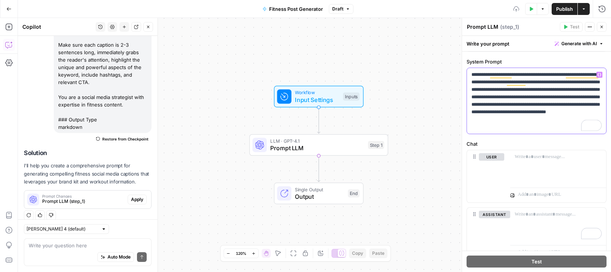
scroll to position [50, 0]
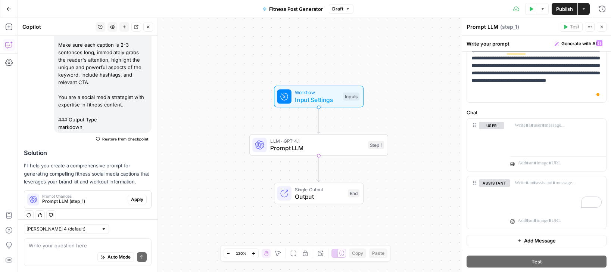
click at [457, 235] on button "Add Message" at bounding box center [536, 240] width 140 height 11
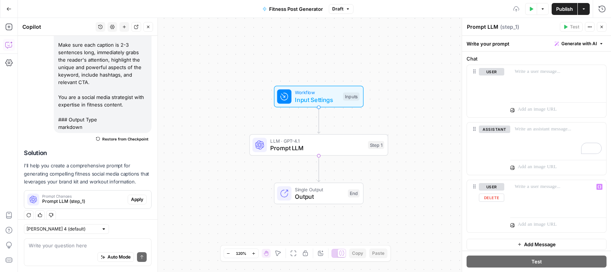
scroll to position [107, 0]
click at [457, 198] on div "user Delete" at bounding box center [491, 202] width 25 height 46
click at [457, 195] on button "Delete" at bounding box center [491, 193] width 25 height 8
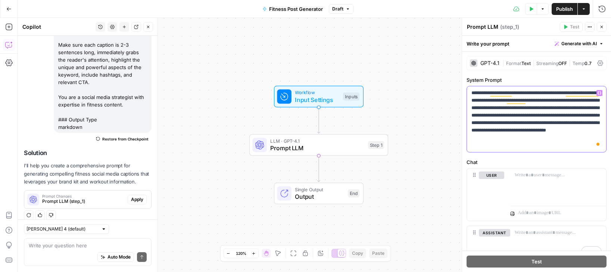
click at [512, 145] on p "**********" at bounding box center [536, 119] width 130 height 60
click at [494, 177] on button "user" at bounding box center [491, 174] width 25 height 7
click at [495, 176] on button "assistant" at bounding box center [494, 174] width 31 height 7
click at [528, 175] on p at bounding box center [557, 174] width 87 height 7
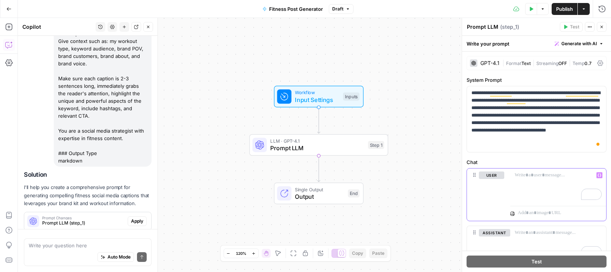
scroll to position [169, 0]
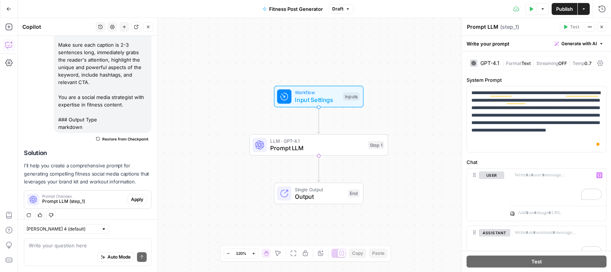
click at [100, 162] on p "I'll help you create a comprehensive prompt for generating compelling fitness s…" at bounding box center [88, 173] width 128 height 23
click at [532, 10] on icon "button" at bounding box center [531, 9] width 4 height 4
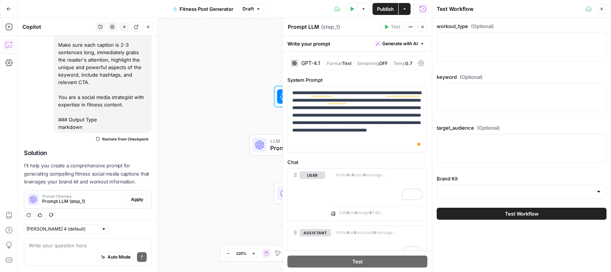
click at [603, 9] on icon "button" at bounding box center [601, 9] width 4 height 4
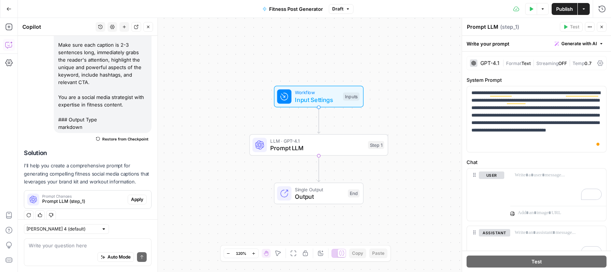
click at [546, 10] on button "Options" at bounding box center [542, 9] width 12 height 12
click at [521, 28] on span "Run Test" at bounding box center [521, 26] width 33 height 7
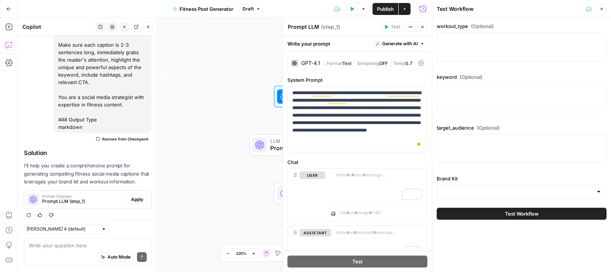
click at [488, 46] on div at bounding box center [521, 46] width 170 height 29
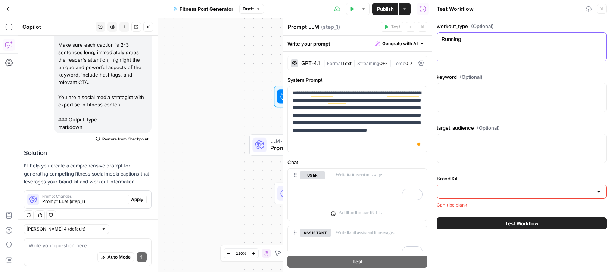
type textarea "Running"
type textarea "endurance cardio"
type textarea "n"
type textarea "marathon runners, fitness enthusiasts"
click at [473, 191] on input "Brand Kit" at bounding box center [516, 191] width 151 height 7
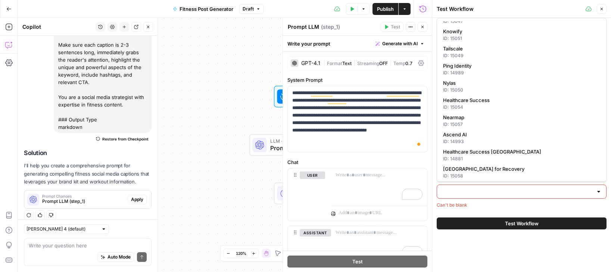
scroll to position [386, 0]
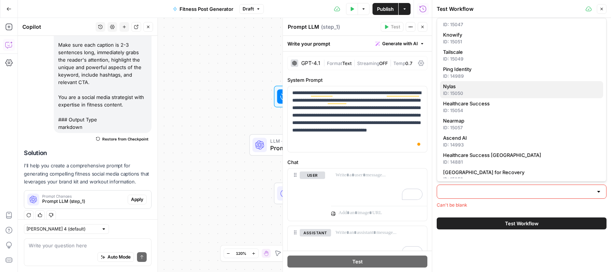
click at [468, 91] on div "ID: 15050" at bounding box center [521, 93] width 157 height 7
type input "Nylas"
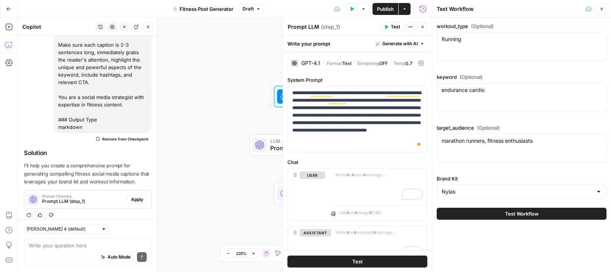
click at [494, 213] on button "Test Workflow" at bounding box center [521, 213] width 170 height 12
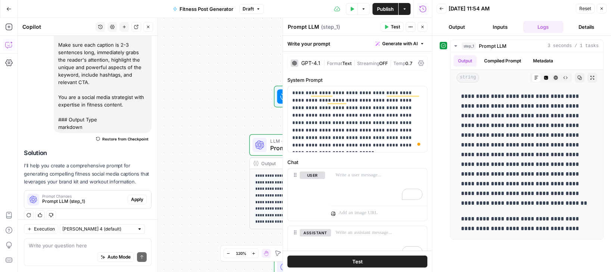
click at [440, 10] on icon "button" at bounding box center [441, 8] width 4 height 4
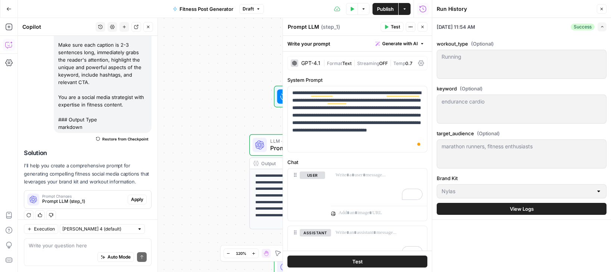
click at [604, 8] on button "Close" at bounding box center [601, 9] width 10 height 10
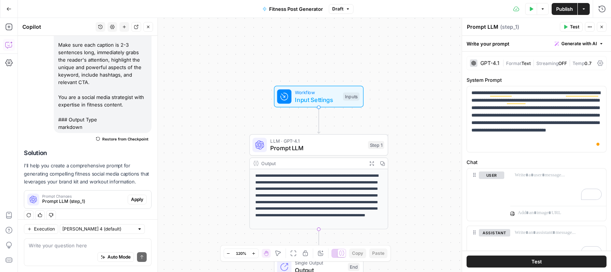
scroll to position [50, 0]
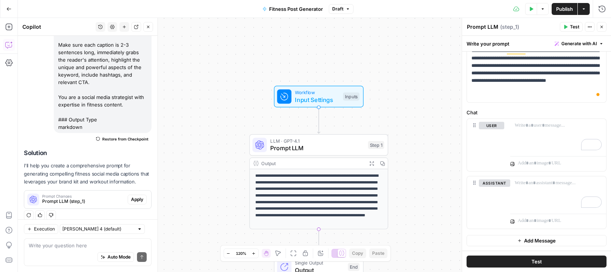
click at [534, 260] on span "Test" at bounding box center [536, 260] width 10 height 7
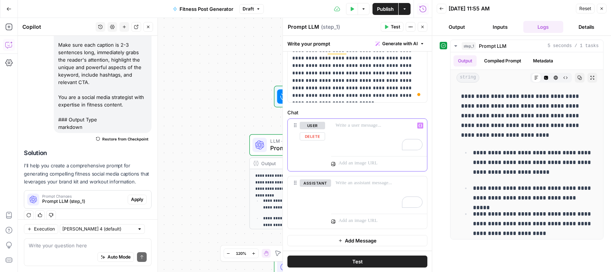
click at [421, 124] on icon "button" at bounding box center [420, 125] width 4 height 3
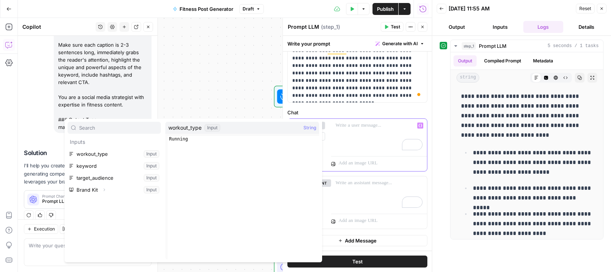
click at [421, 124] on icon "button" at bounding box center [420, 125] width 4 height 3
click at [396, 115] on label "Chat" at bounding box center [357, 112] width 140 height 7
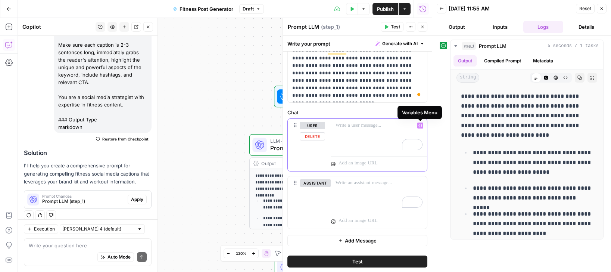
click at [419, 126] on icon "button" at bounding box center [420, 125] width 4 height 4
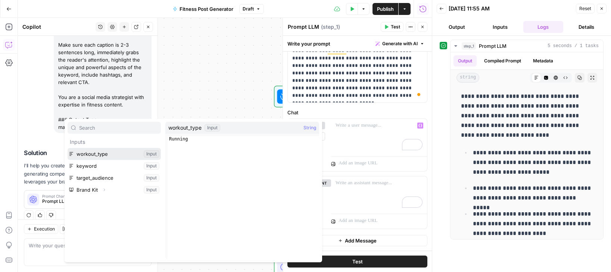
click at [95, 153] on button "Select variable workout_type" at bounding box center [114, 154] width 93 height 12
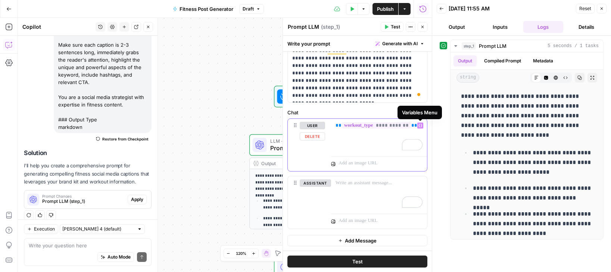
click at [422, 126] on button "Variables Menu" at bounding box center [420, 125] width 6 height 6
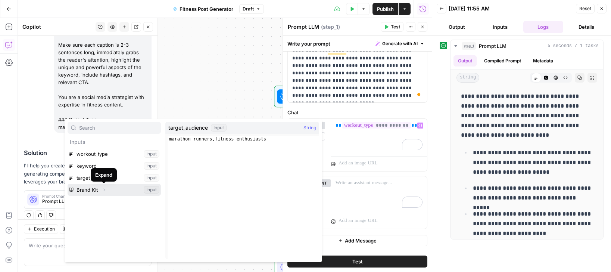
click at [103, 189] on icon "button" at bounding box center [104, 189] width 4 height 4
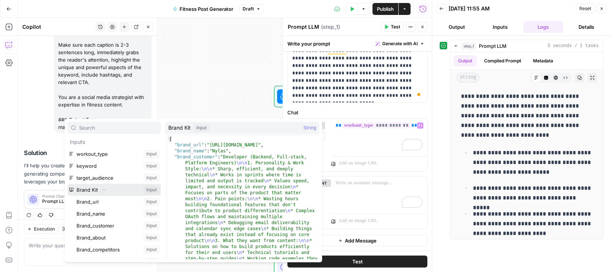
click at [94, 192] on button "Select variable Brand Kit" at bounding box center [114, 190] width 93 height 12
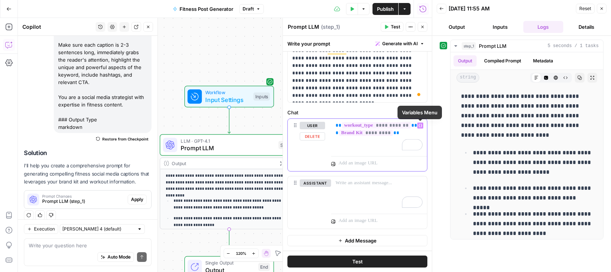
click at [407, 123] on span "**********" at bounding box center [376, 125] width 69 height 6
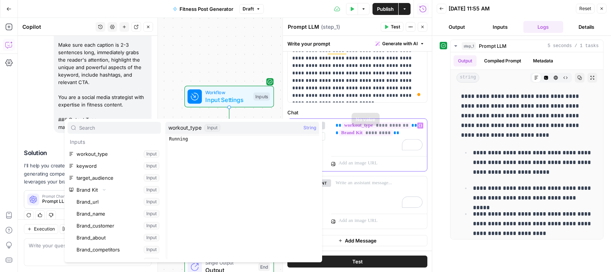
click at [358, 141] on div "**********" at bounding box center [379, 136] width 96 height 34
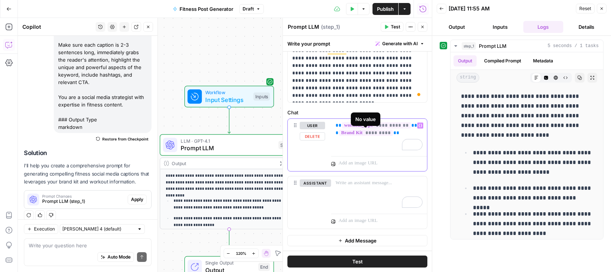
drag, startPoint x: 401, startPoint y: 131, endPoint x: 339, endPoint y: 123, distance: 63.1
click at [339, 123] on p "**********" at bounding box center [378, 129] width 87 height 15
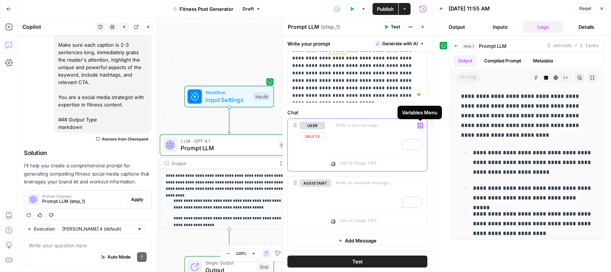
click at [420, 125] on icon "button" at bounding box center [420, 125] width 4 height 4
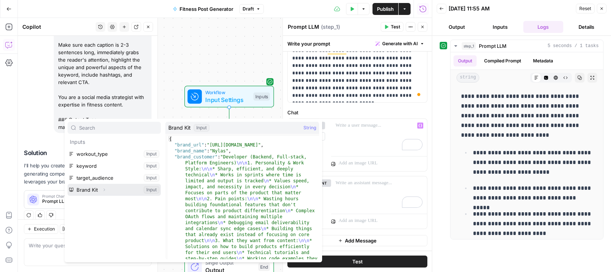
click at [95, 189] on button "Select variable Brand Kit" at bounding box center [114, 190] width 93 height 12
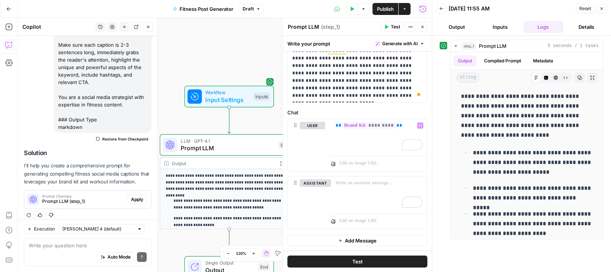
click at [384, 261] on button "Test" at bounding box center [357, 261] width 140 height 12
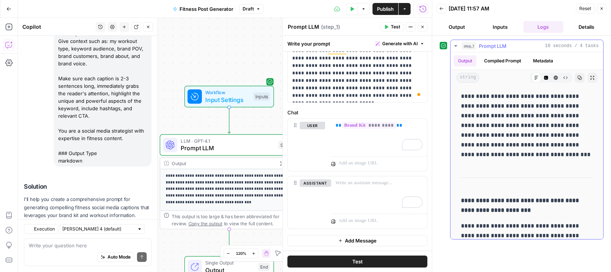
scroll to position [169, 0]
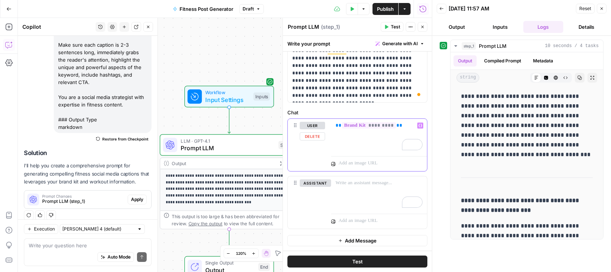
click at [409, 126] on p "** ********* **" at bounding box center [378, 125] width 87 height 7
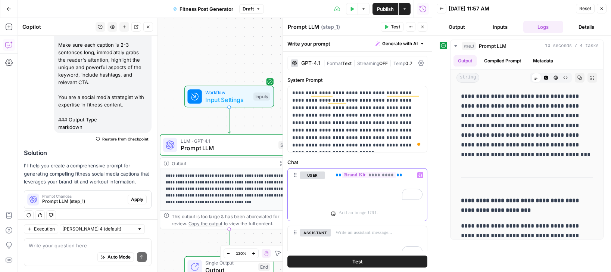
click at [404, 45] on span "Generate with AI" at bounding box center [399, 43] width 35 height 7
click at [394, 60] on span "Generate" at bounding box center [387, 59] width 59 height 7
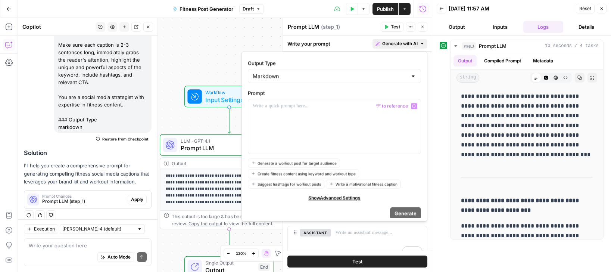
scroll to position [48, 0]
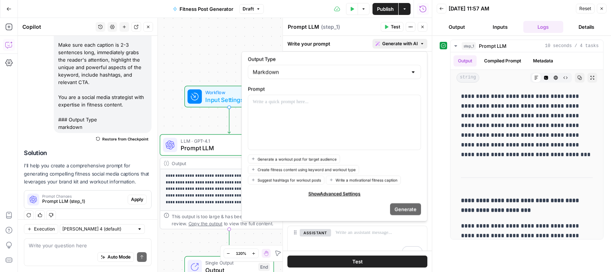
click at [292, 182] on span "Suggest hashtags for workout posts" at bounding box center [288, 179] width 63 height 6
click at [408, 208] on span "Generate" at bounding box center [405, 208] width 22 height 7
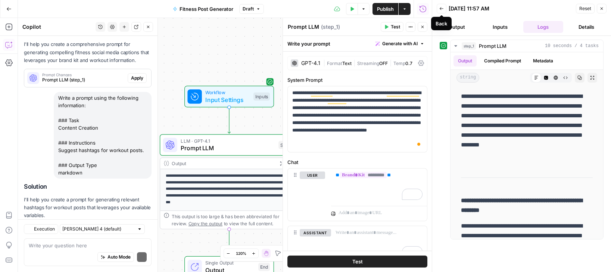
scroll to position [323, 0]
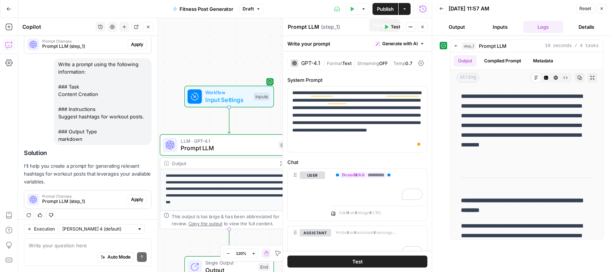
click at [410, 11] on button "Actions" at bounding box center [404, 9] width 12 height 12
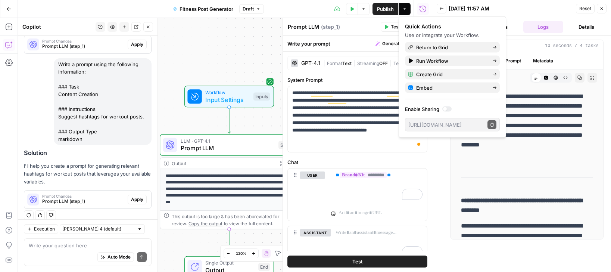
click at [410, 11] on button "Actions" at bounding box center [404, 9] width 12 height 12
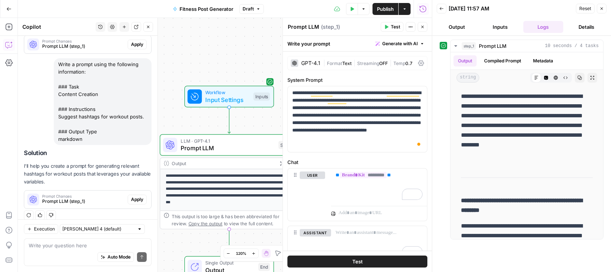
click at [386, 10] on span "Publish" at bounding box center [385, 8] width 17 height 7
click at [6, 10] on icon "button" at bounding box center [8, 8] width 5 height 5
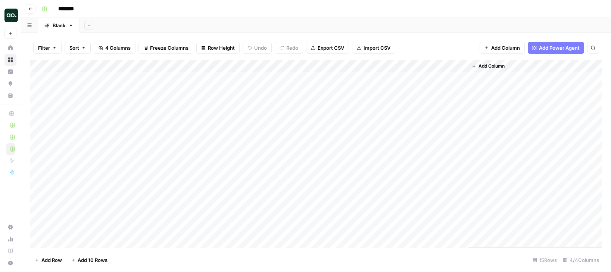
click at [449, 63] on div "Add Column" at bounding box center [315, 154] width 571 height 188
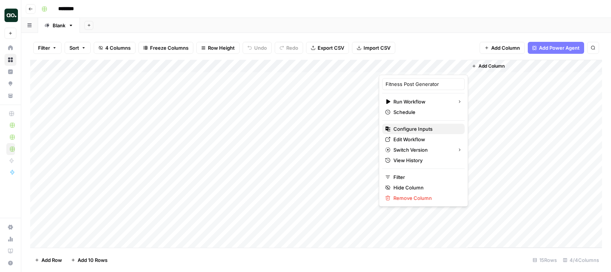
click at [411, 129] on span "Configure Inputs" at bounding box center [425, 128] width 65 height 7
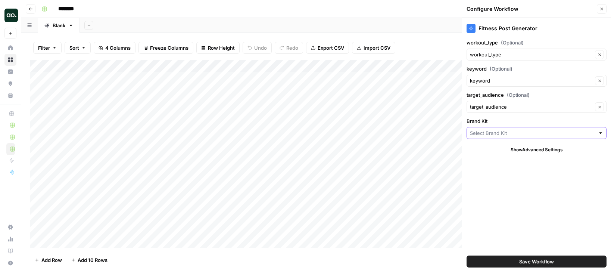
click at [515, 132] on input "Brand Kit" at bounding box center [532, 132] width 125 height 7
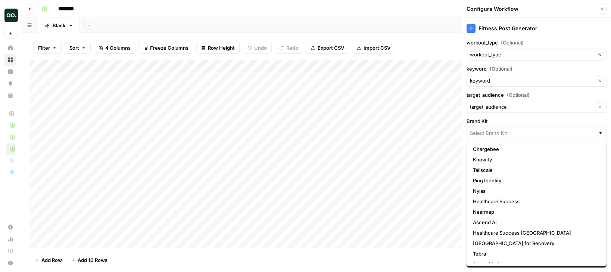
scroll to position [229, 0]
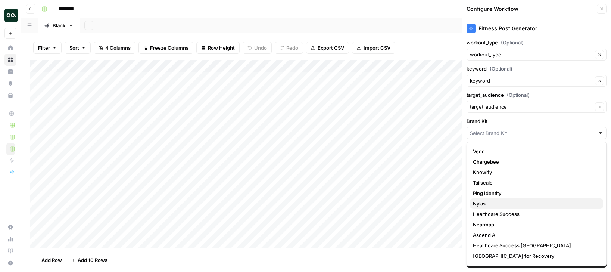
click at [493, 206] on span "Nylas" at bounding box center [535, 203] width 124 height 7
type input "Nylas"
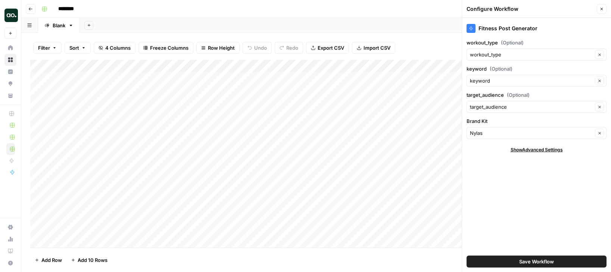
click at [525, 262] on span "Save Workflow" at bounding box center [536, 260] width 35 height 7
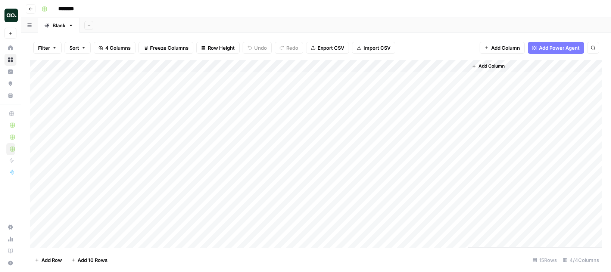
click at [451, 66] on div "Add Column" at bounding box center [315, 154] width 571 height 188
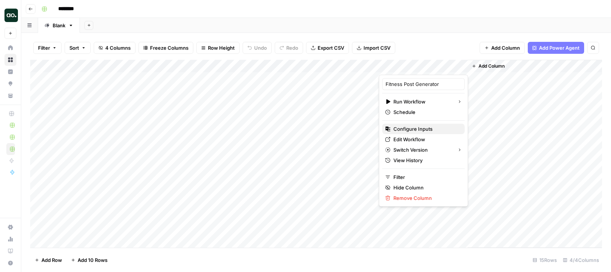
click at [423, 129] on span "Configure Inputs" at bounding box center [425, 128] width 65 height 7
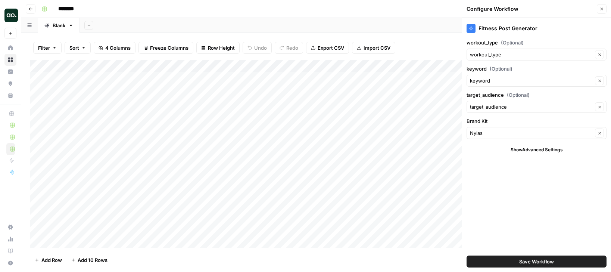
click at [529, 263] on span "Save Workflow" at bounding box center [536, 260] width 35 height 7
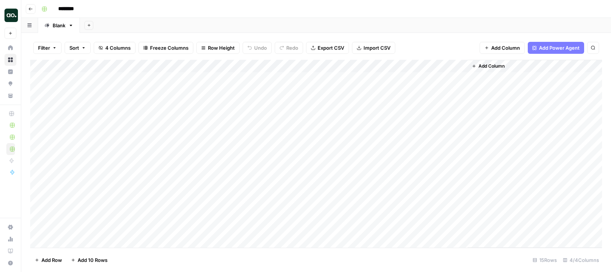
click at [458, 66] on div "Add Column" at bounding box center [315, 154] width 571 height 188
click at [428, 67] on div "Add Column" at bounding box center [315, 154] width 571 height 188
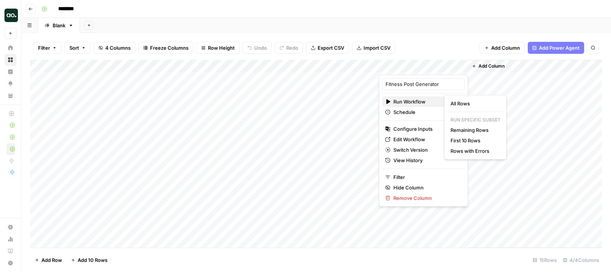
click at [417, 100] on span "Run Workflow" at bounding box center [422, 101] width 58 height 7
click at [477, 104] on span "All Rows" at bounding box center [473, 103] width 47 height 7
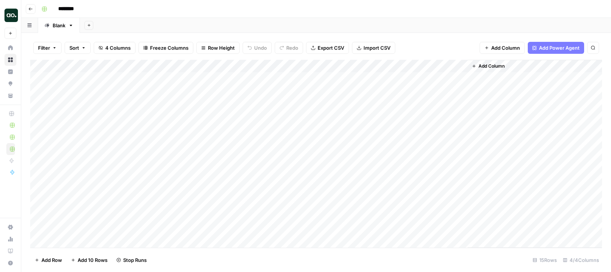
click at [460, 66] on div "Add Column" at bounding box center [315, 154] width 571 height 188
click at [449, 67] on div "Add Column" at bounding box center [315, 154] width 571 height 188
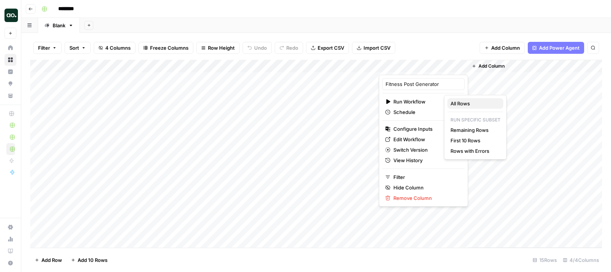
click at [461, 103] on span "All Rows" at bounding box center [473, 103] width 47 height 7
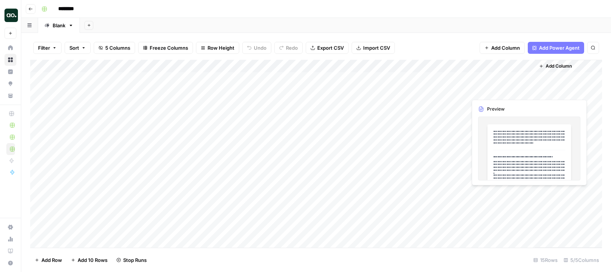
click at [507, 90] on div "Add Column" at bounding box center [315, 154] width 571 height 188
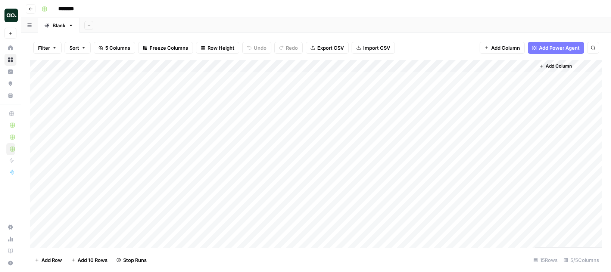
click at [527, 90] on div "Add Column" at bounding box center [315, 154] width 571 height 188
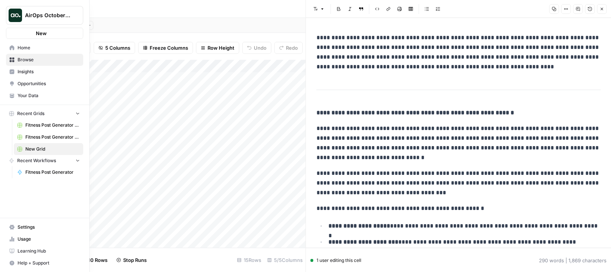
click at [29, 10] on button "AirOps October Cohort" at bounding box center [44, 15] width 77 height 19
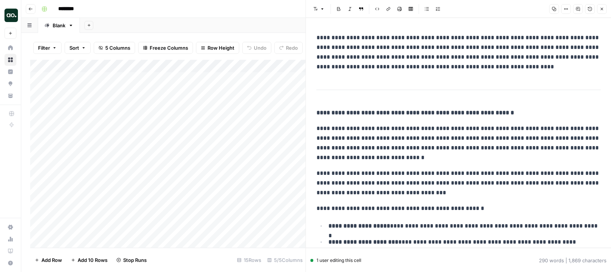
drag, startPoint x: 29, startPoint y: 10, endPoint x: 44, endPoint y: 11, distance: 15.7
click at [29, 10] on icon "button" at bounding box center [30, 9] width 4 height 4
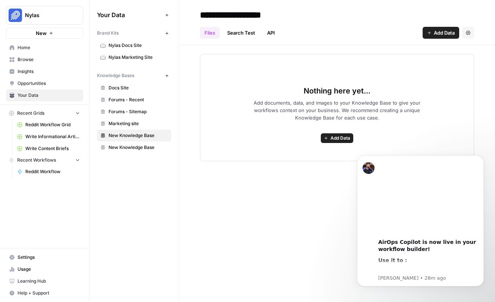
click at [288, 185] on div "**********" at bounding box center [337, 151] width 316 height 302
click at [483, 158] on icon "Dismiss notification" at bounding box center [482, 158] width 4 height 4
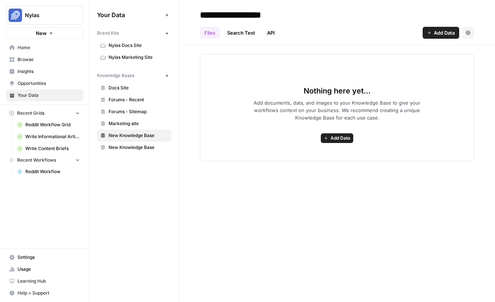
click at [132, 56] on span "Nylas Marketing Site" at bounding box center [138, 57] width 59 height 7
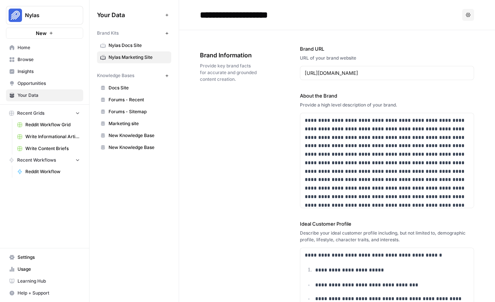
click at [25, 54] on link "Browse" at bounding box center [44, 60] width 77 height 12
